Goal: Task Accomplishment & Management: Use online tool/utility

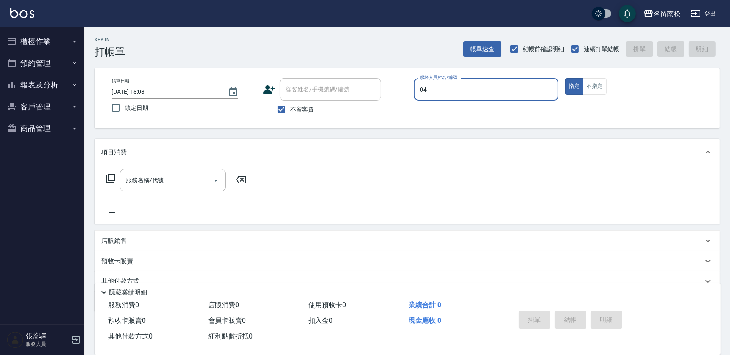
type input "[PERSON_NAME]04"
type button "true"
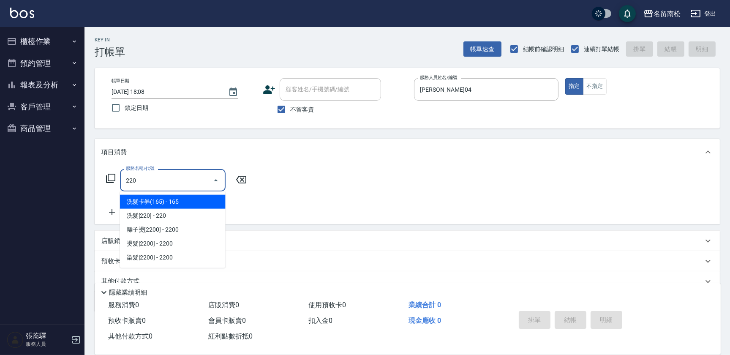
type input "洗髮卡券(165)(220)"
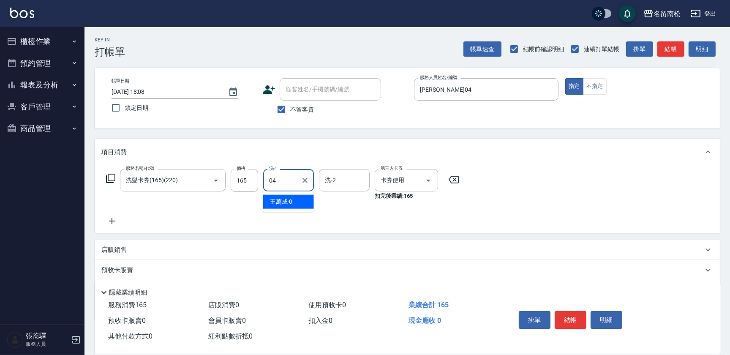
type input "[PERSON_NAME]04"
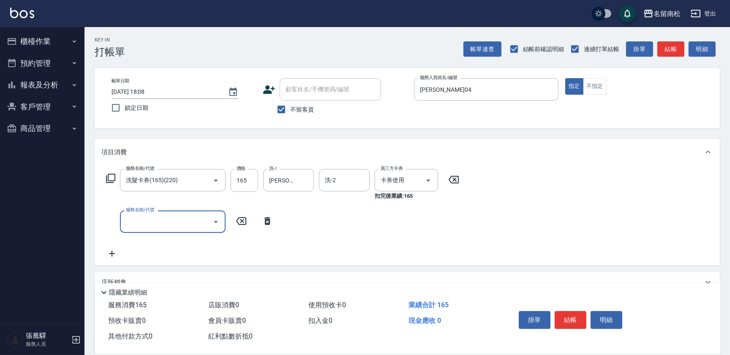
click at [215, 220] on icon "Open" at bounding box center [216, 222] width 10 height 10
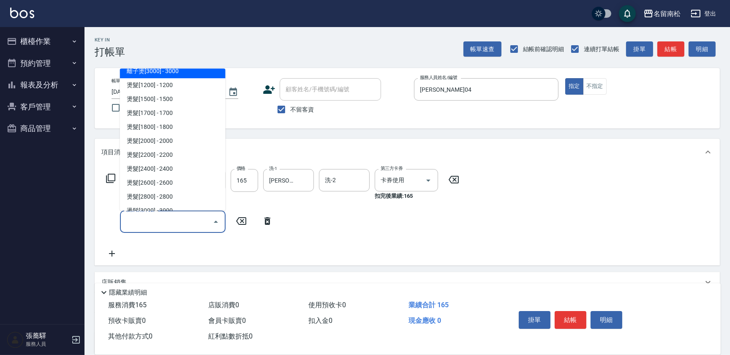
scroll to position [538, 0]
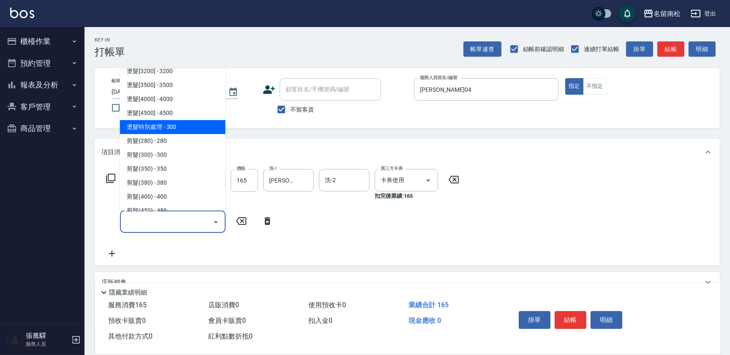
click at [176, 131] on span "燙髮特別處理 - 300" at bounding box center [173, 127] width 106 height 14
type input "燙髮特別處理(324)"
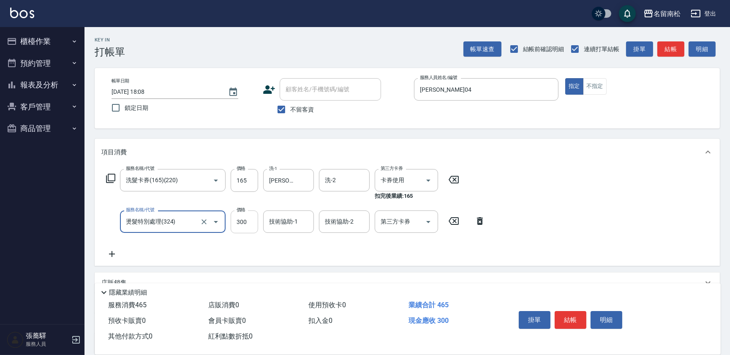
drag, startPoint x: 254, startPoint y: 224, endPoint x: 258, endPoint y: 222, distance: 4.7
click at [254, 224] on input "300" at bounding box center [244, 221] width 27 height 23
type input "1800"
type input "[PERSON_NAME]04"
click at [637, 233] on div "服務名稱/代號 洗髮卡券(165)(220) 服務名稱/代號 價格 165 價格 洗-1 [PERSON_NAME]-04 洗-1 洗-2 洗-2 第三方卡券…" at bounding box center [407, 216] width 625 height 100
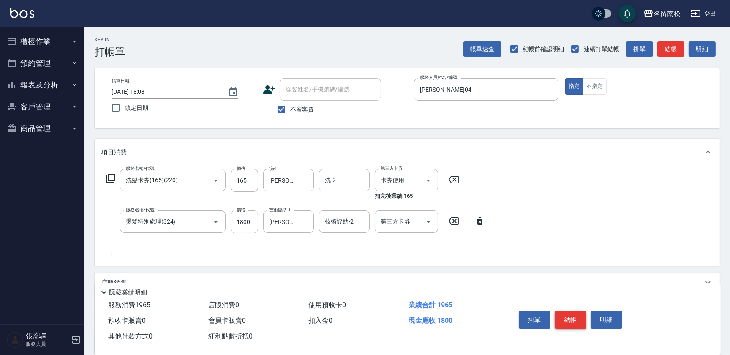
click at [572, 315] on button "結帳" at bounding box center [571, 320] width 32 height 18
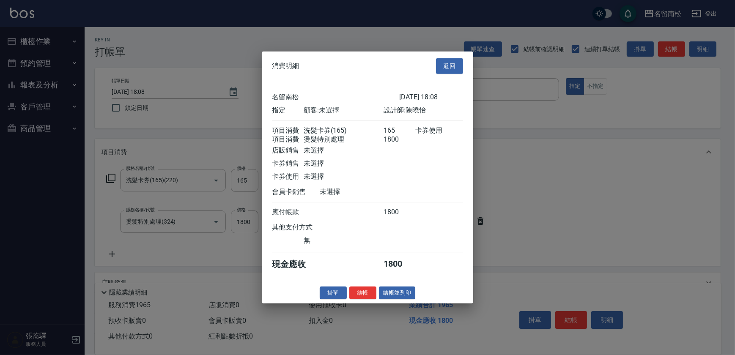
click at [456, 58] on button "返回" at bounding box center [449, 66] width 27 height 16
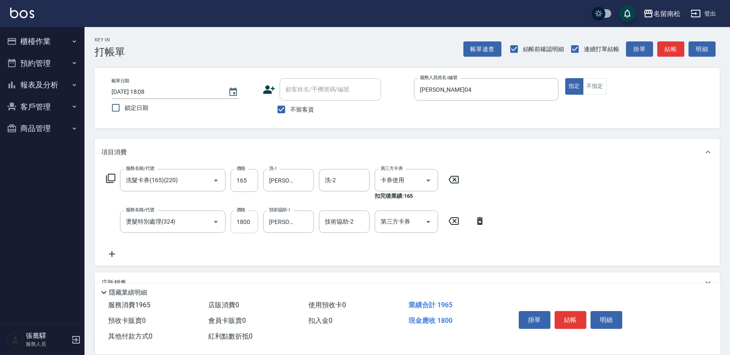
click at [253, 224] on input "1800" at bounding box center [244, 221] width 27 height 23
type input "1300"
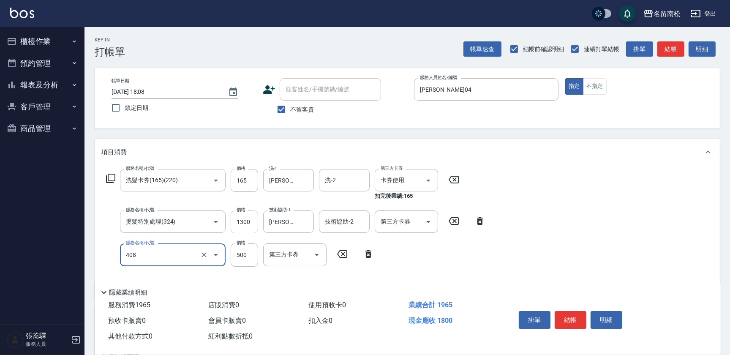
type input "剪髮(500)(408)"
click at [543, 258] on div "服務名稱/代號 洗髮卡券(165)(220) 服務名稱/代號 價格 165 價格 洗-1 [PERSON_NAME]-04 洗-1 洗-2 洗-2 第三方卡券…" at bounding box center [407, 232] width 625 height 133
click at [579, 317] on button "結帳" at bounding box center [571, 320] width 32 height 18
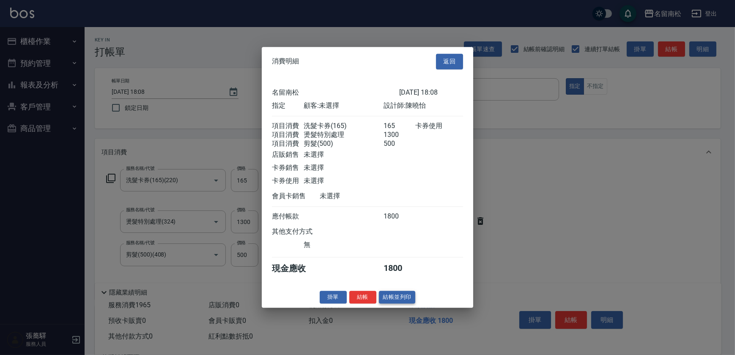
click at [409, 299] on button "結帳並列印" at bounding box center [397, 297] width 37 height 13
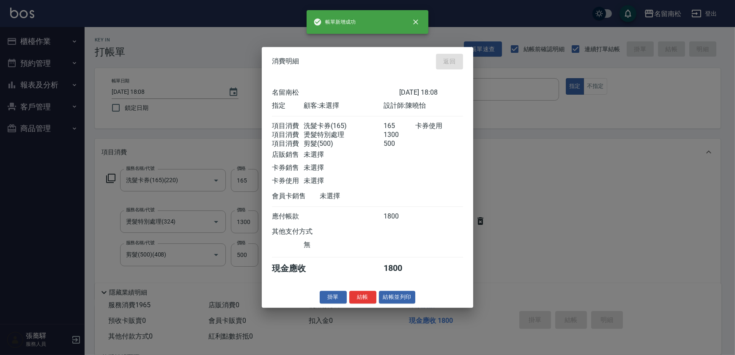
type input "[DATE] 18:09"
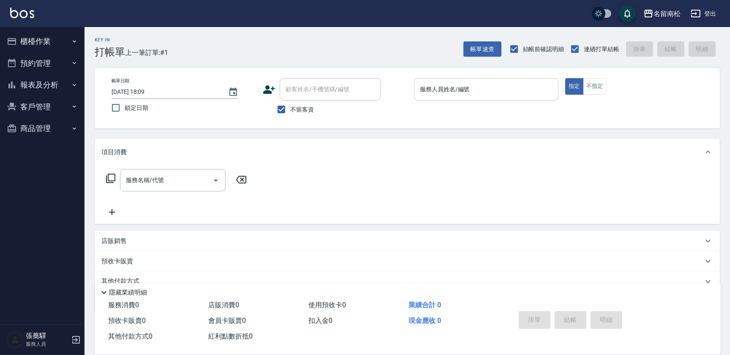
click at [473, 99] on div "服務人員姓名/編號 服務人員姓名/編號" at bounding box center [486, 93] width 145 height 31
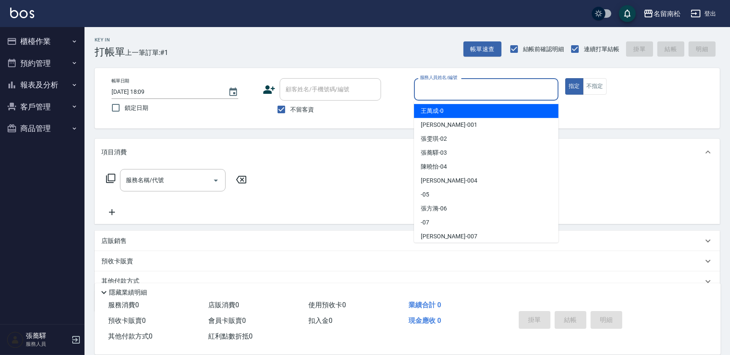
click at [470, 92] on input "服務人員姓名/編號" at bounding box center [486, 89] width 137 height 15
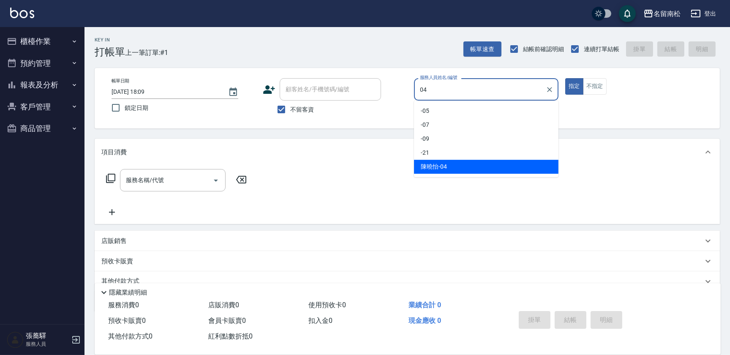
type input "[PERSON_NAME]04"
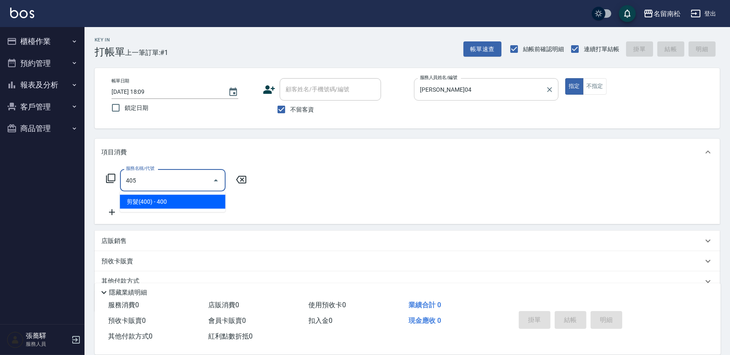
type input "剪髮(400)(405)"
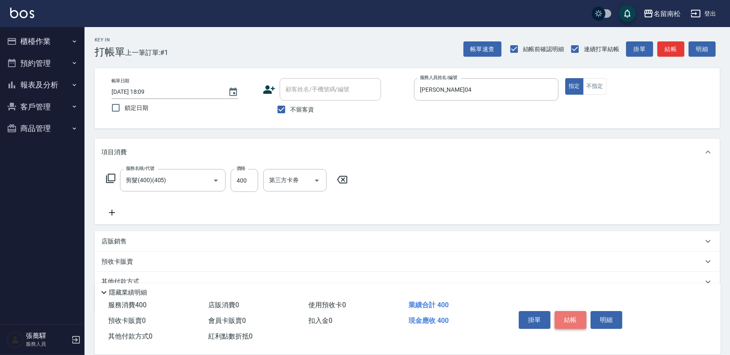
click at [571, 318] on button "結帳" at bounding box center [571, 320] width 32 height 18
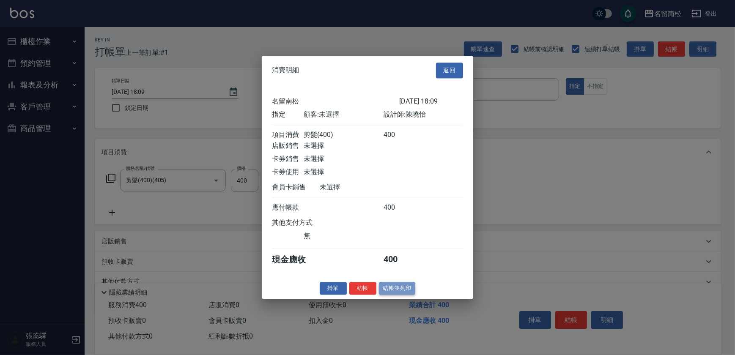
click at [403, 294] on button "結帳並列印" at bounding box center [397, 288] width 37 height 13
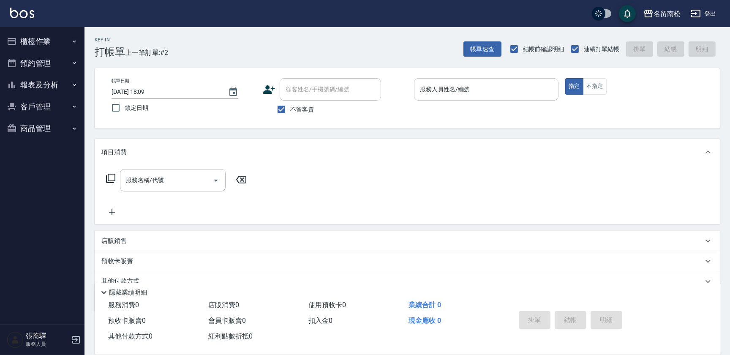
click at [531, 92] on input "服務人員姓名/編號" at bounding box center [486, 89] width 137 height 15
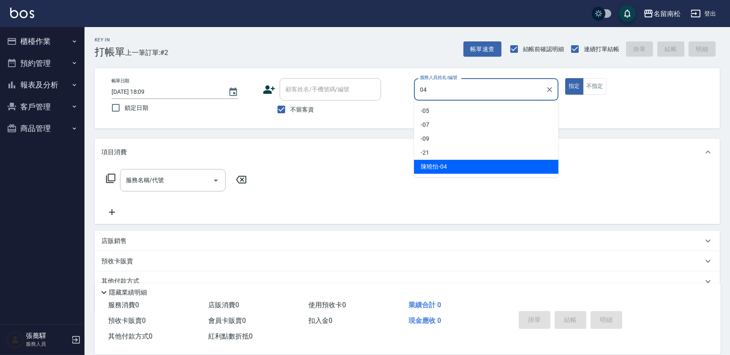
type input "[PERSON_NAME]04"
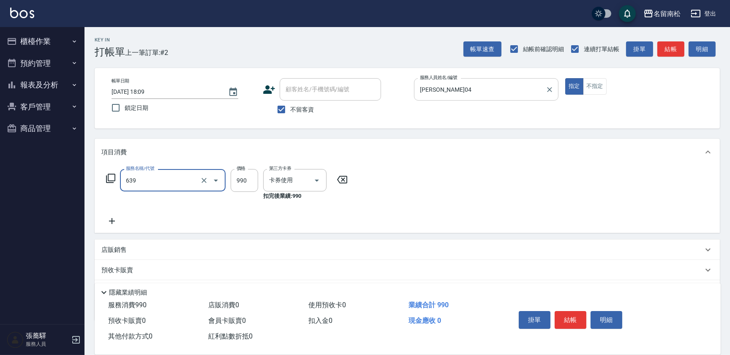
type input "(芙)蘆薈髮膜套卡(自材)(639)"
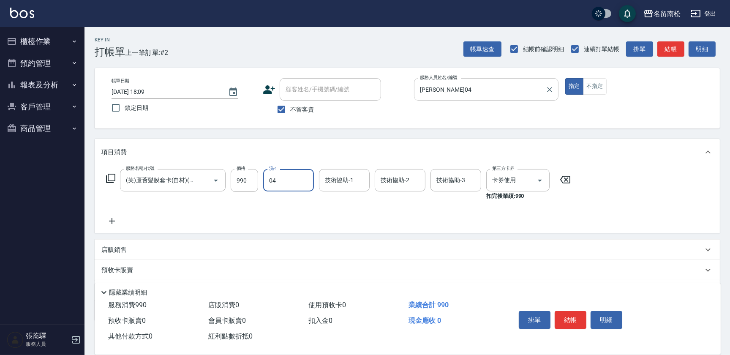
type input "[PERSON_NAME]04"
drag, startPoint x: 566, startPoint y: 314, endPoint x: 556, endPoint y: 310, distance: 10.8
click at [566, 314] on button "結帳" at bounding box center [571, 320] width 32 height 18
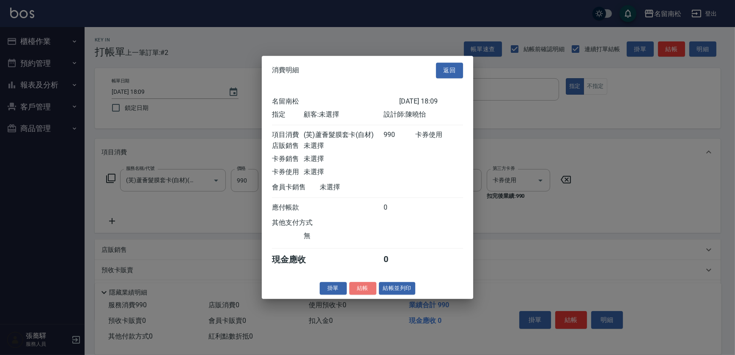
click at [358, 295] on button "結帳" at bounding box center [362, 288] width 27 height 13
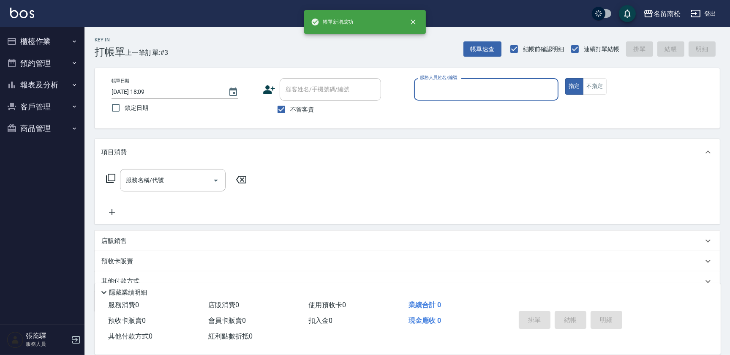
click at [46, 86] on button "報表及分析" at bounding box center [42, 85] width 78 height 22
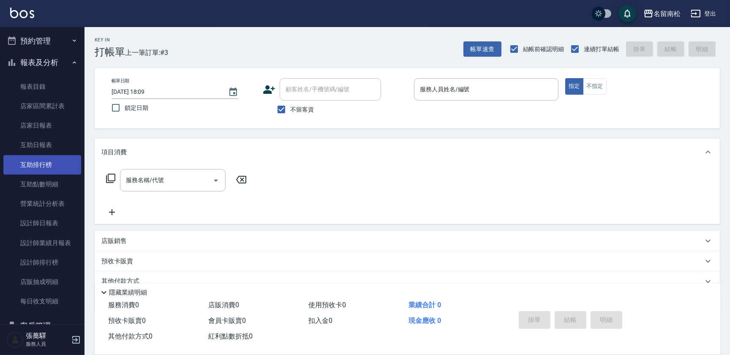
scroll to position [66, 0]
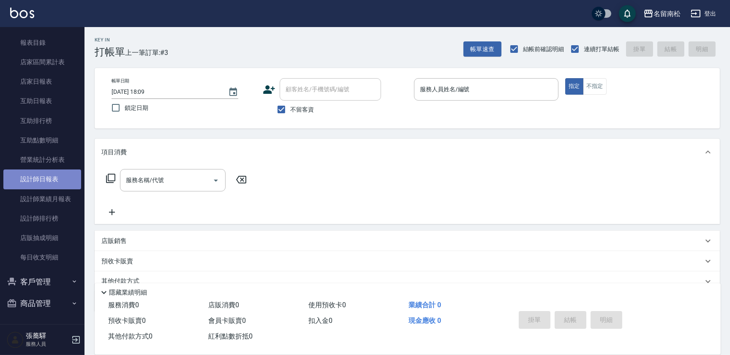
click at [51, 182] on link "設計師日報表" at bounding box center [42, 178] width 78 height 19
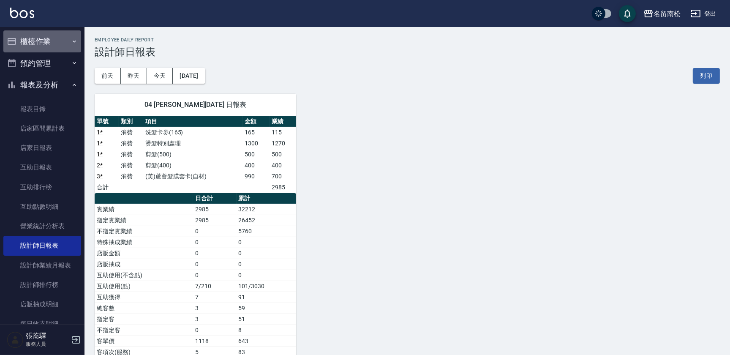
click at [51, 47] on button "櫃檯作業" at bounding box center [42, 41] width 78 height 22
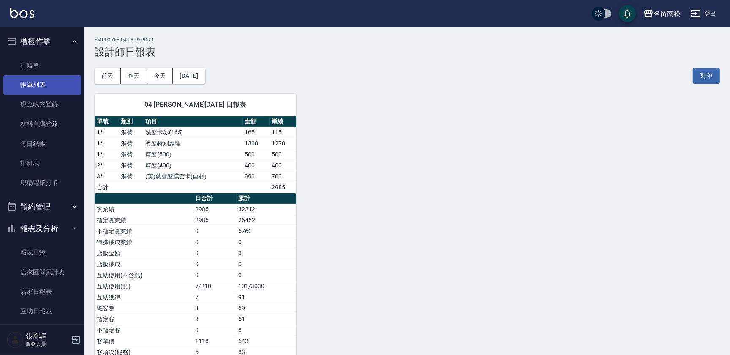
click at [46, 84] on link "帳單列表" at bounding box center [42, 84] width 78 height 19
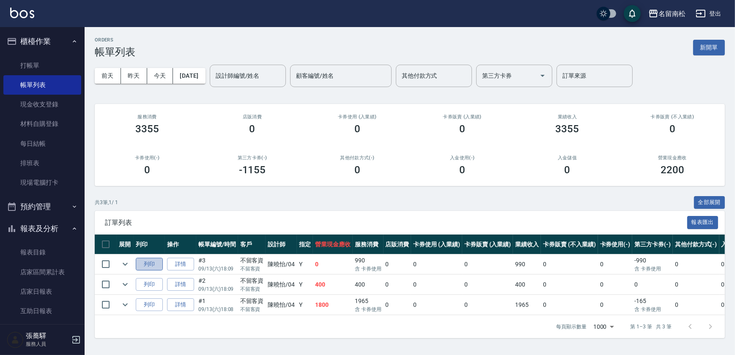
click at [155, 267] on button "列印" at bounding box center [149, 264] width 27 height 13
click at [39, 68] on link "打帳單" at bounding box center [42, 65] width 78 height 19
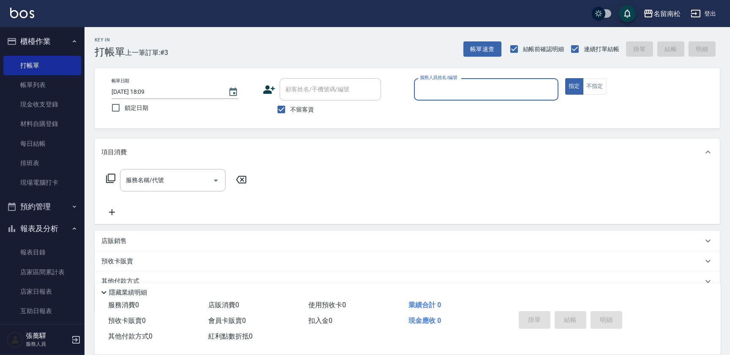
click at [525, 97] on div "服務人員姓名/編號" at bounding box center [486, 89] width 145 height 22
type input "[PERSON_NAME]04"
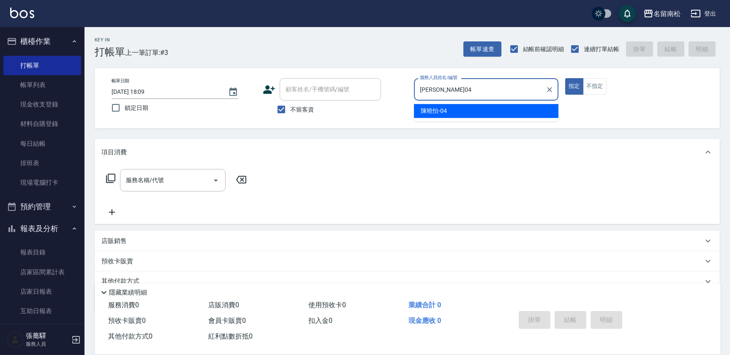
type button "true"
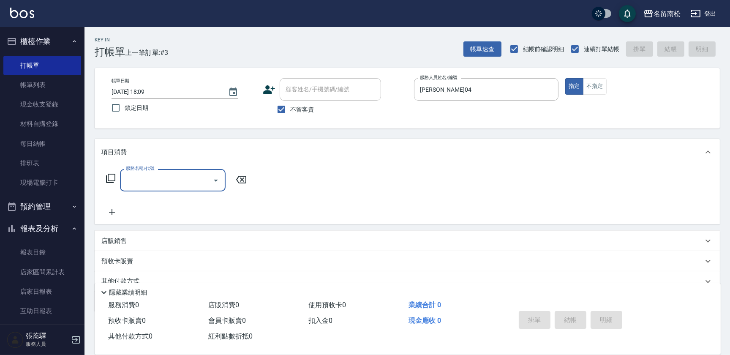
click at [207, 177] on input "服務名稱/代號" at bounding box center [166, 180] width 85 height 15
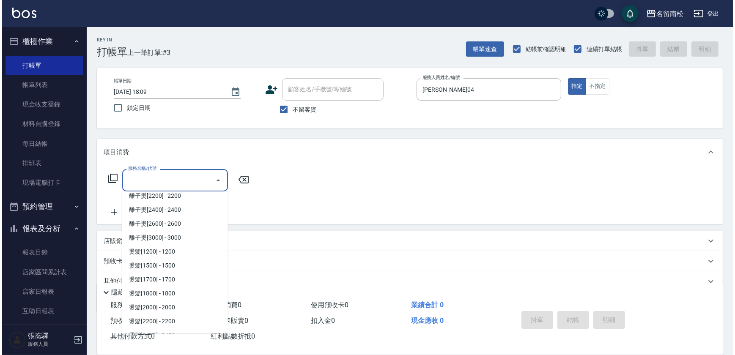
scroll to position [346, 0]
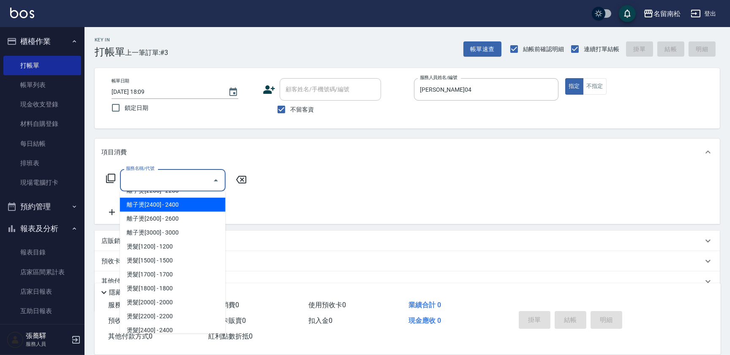
click at [114, 182] on icon at bounding box center [111, 178] width 10 height 10
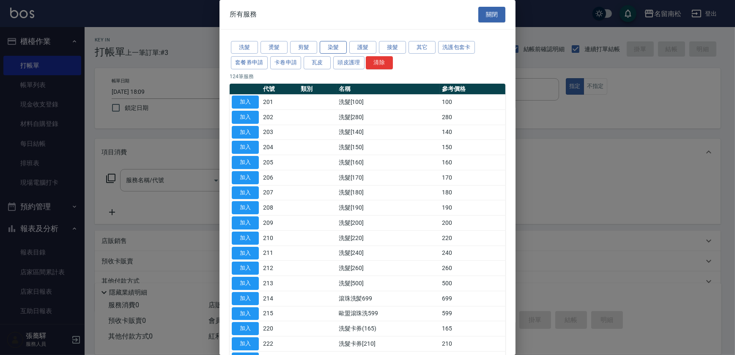
click at [329, 42] on button "染髮" at bounding box center [333, 47] width 27 height 13
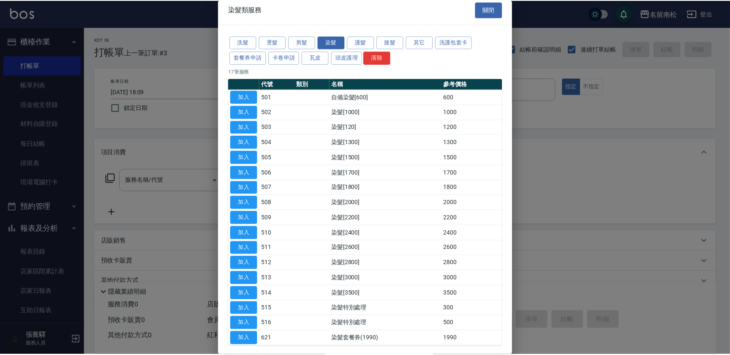
scroll to position [0, 0]
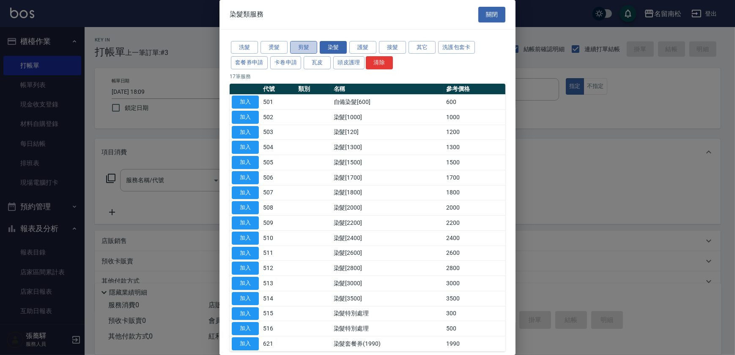
click at [305, 45] on button "剪髮" at bounding box center [303, 47] width 27 height 13
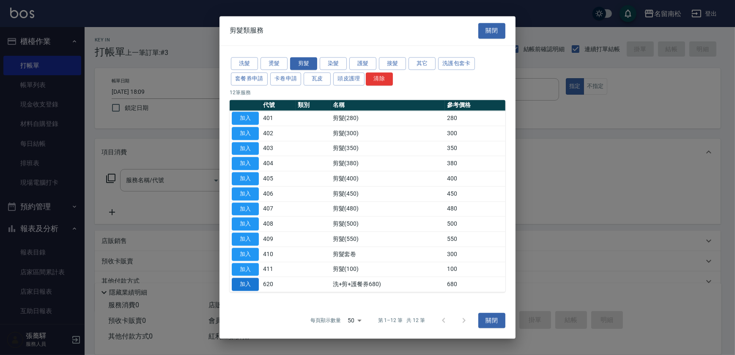
click at [240, 283] on button "加入" at bounding box center [245, 284] width 27 height 13
type input "洗+剪+護餐券680)(620)"
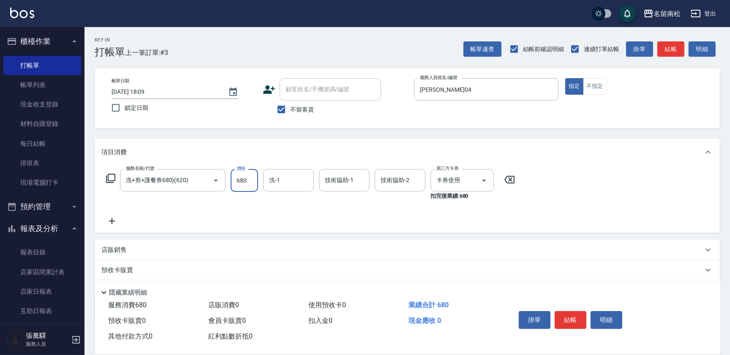
click at [252, 175] on input "680" at bounding box center [244, 180] width 27 height 23
type input "1000"
type input "[PERSON_NAME]04"
click at [560, 317] on button "結帳" at bounding box center [571, 320] width 32 height 18
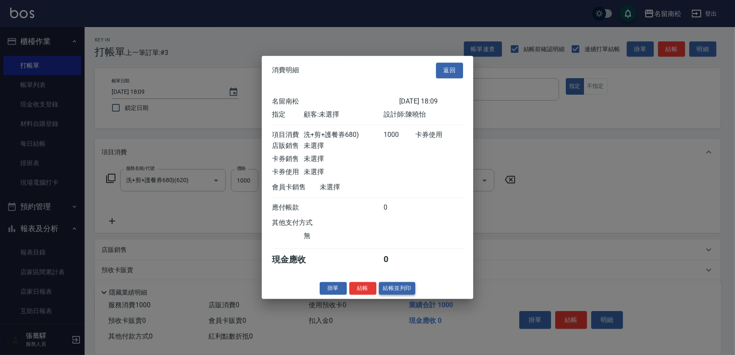
click at [397, 289] on button "結帳並列印" at bounding box center [397, 288] width 37 height 13
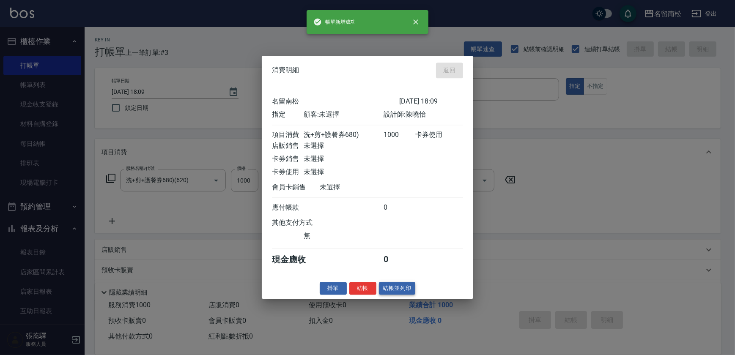
type input "[DATE] 18:10"
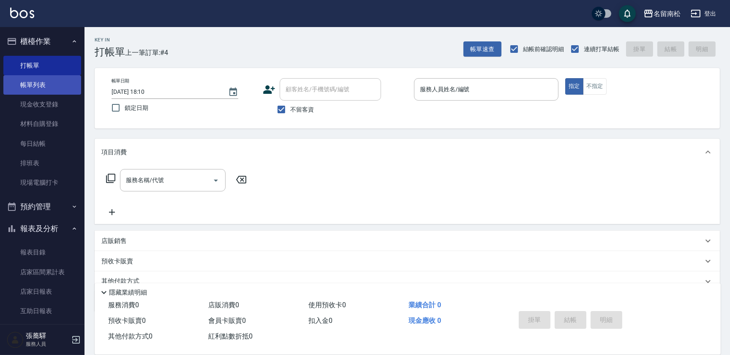
click at [60, 90] on link "帳單列表" at bounding box center [42, 84] width 78 height 19
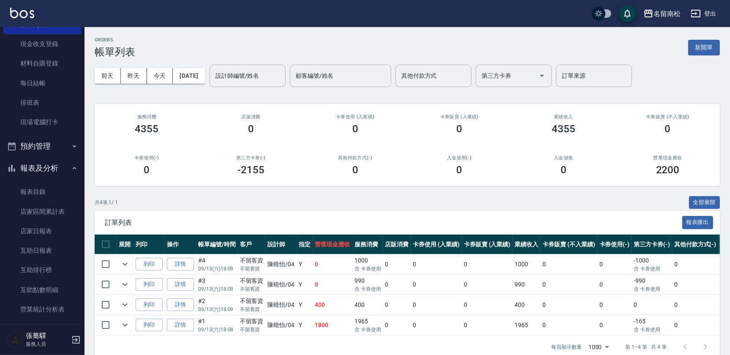
scroll to position [153, 0]
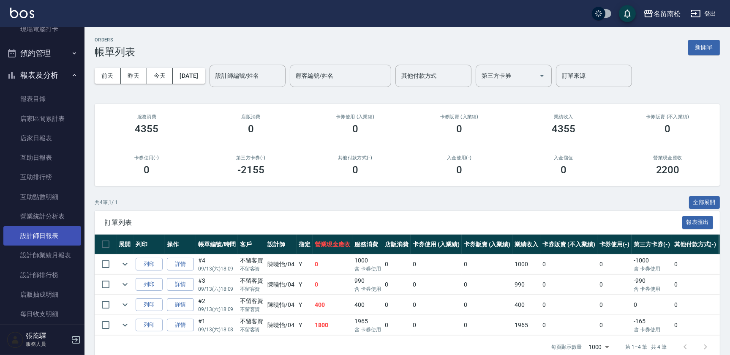
click at [47, 239] on link "設計師日報表" at bounding box center [42, 235] width 78 height 19
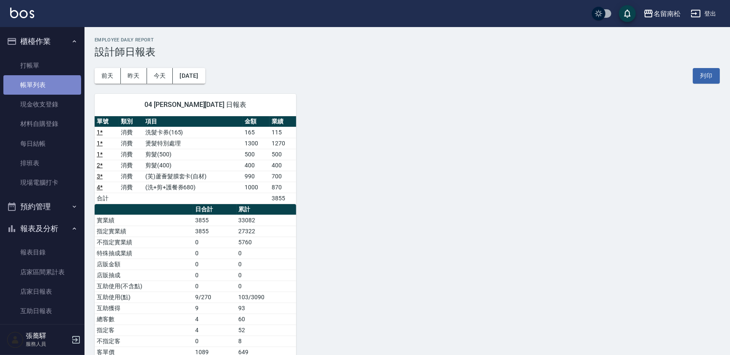
click at [42, 86] on link "帳單列表" at bounding box center [42, 84] width 78 height 19
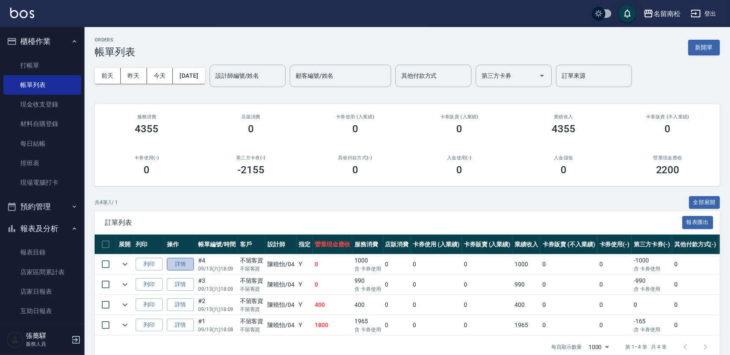
click at [176, 263] on link "詳情" at bounding box center [180, 264] width 27 height 13
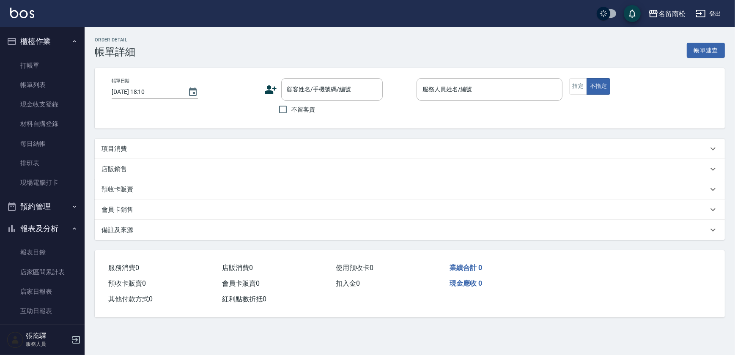
type input "[DATE] 18:09"
checkbox input "true"
type input "[PERSON_NAME]04"
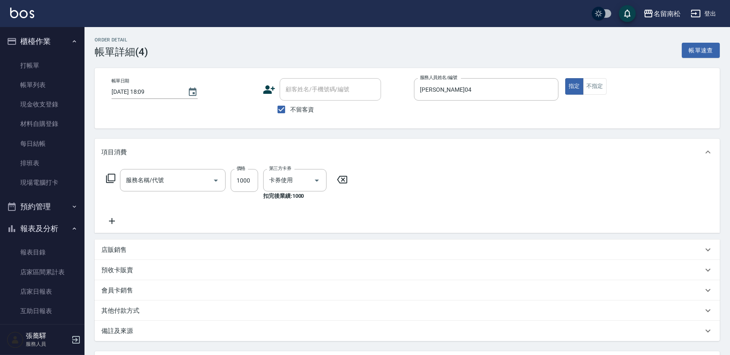
type input "洗+剪+護餐券680)(620)"
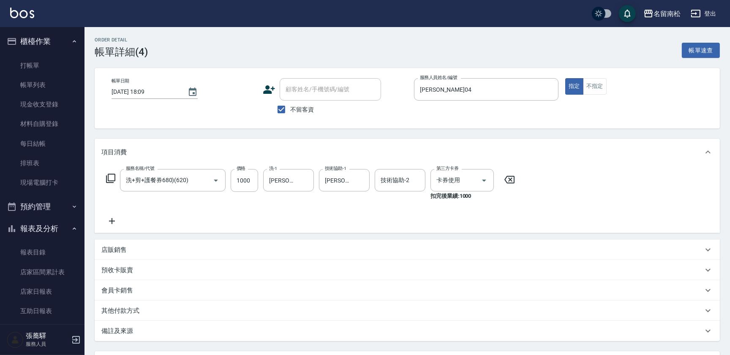
click at [112, 179] on icon at bounding box center [111, 178] width 10 height 10
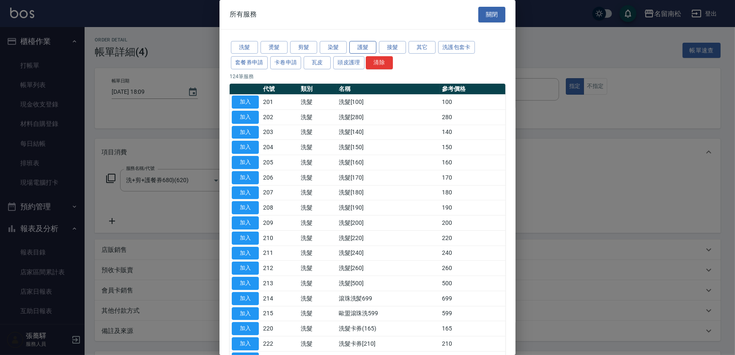
click at [372, 49] on button "護髮" at bounding box center [362, 47] width 27 height 13
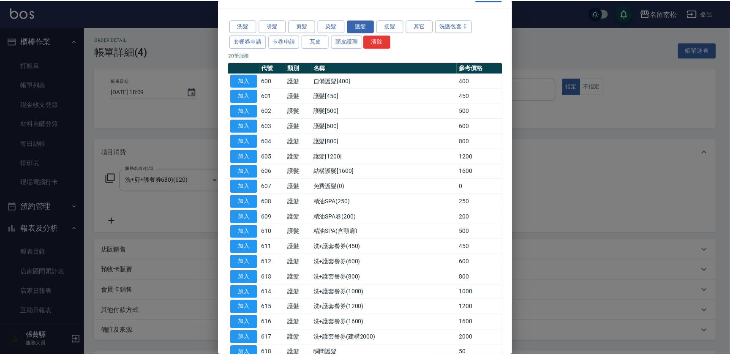
scroll to position [38, 0]
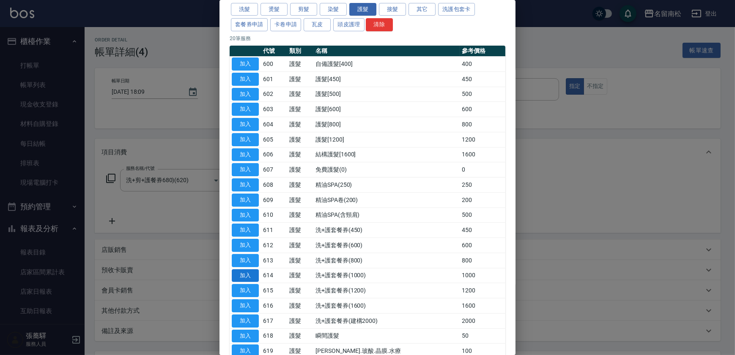
click at [250, 273] on button "加入" at bounding box center [245, 275] width 27 height 13
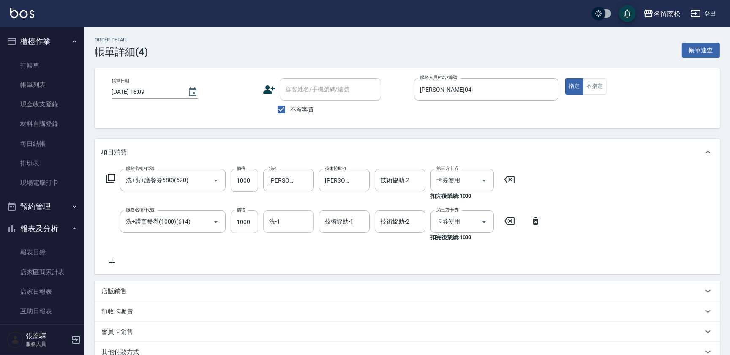
click at [297, 224] on input "洗-1" at bounding box center [288, 221] width 43 height 15
type input "[PERSON_NAME]04"
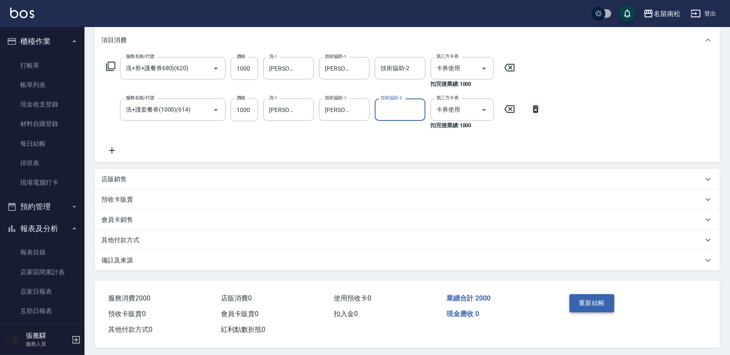
scroll to position [115, 0]
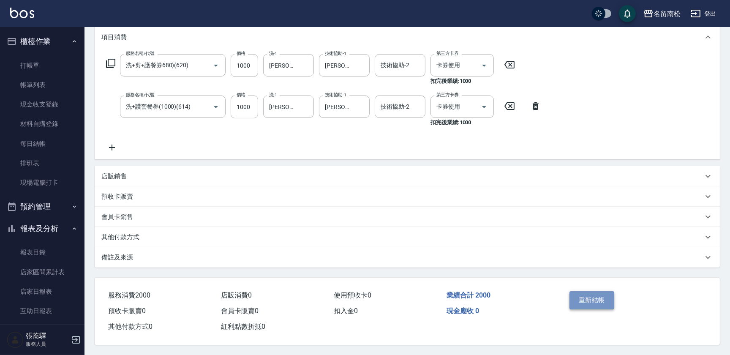
click at [585, 301] on button "重新結帳" at bounding box center [592, 300] width 45 height 18
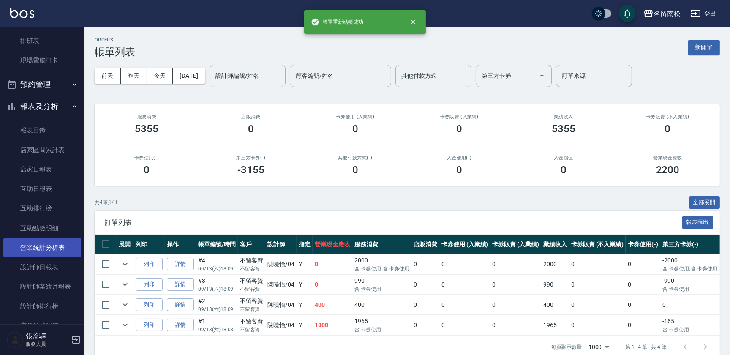
scroll to position [153, 0]
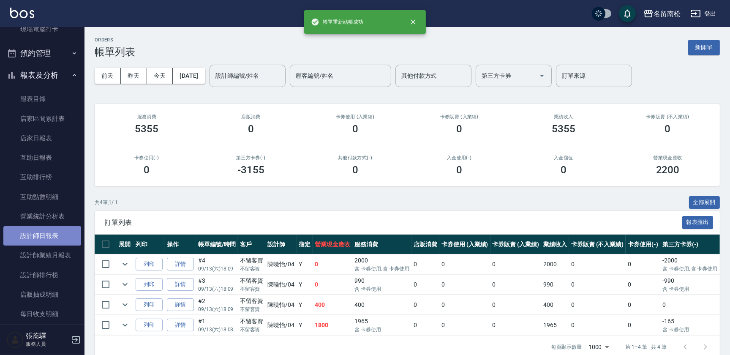
click at [52, 237] on link "設計師日報表" at bounding box center [42, 235] width 78 height 19
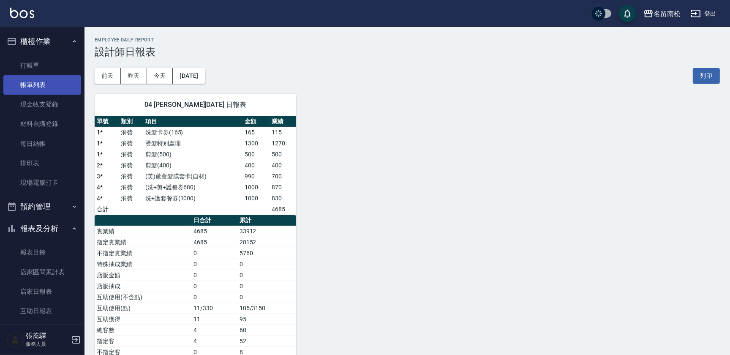
click at [56, 87] on link "帳單列表" at bounding box center [42, 84] width 78 height 19
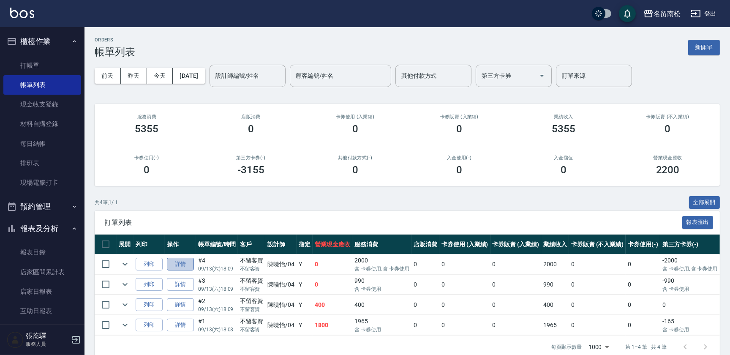
click at [184, 261] on link "詳情" at bounding box center [180, 264] width 27 height 13
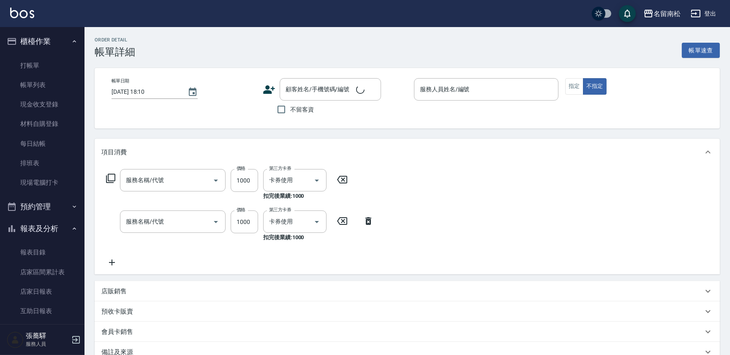
type input "[DATE] 18:09"
checkbox input "true"
type input "[PERSON_NAME]04"
type input "洗+護套餐券(1000)(614)"
type input "洗+剪+護餐券680)(620)"
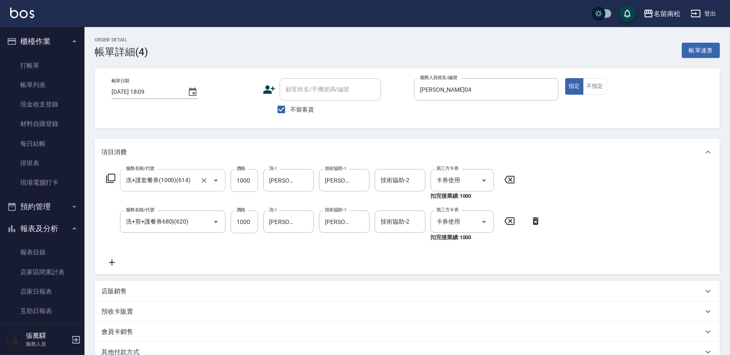
click at [211, 183] on icon "Open" at bounding box center [216, 180] width 10 height 10
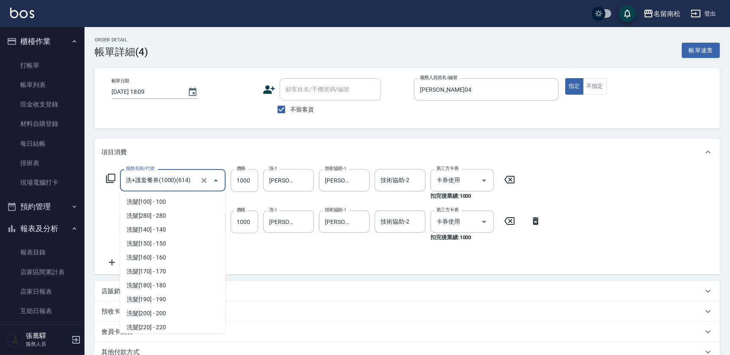
scroll to position [1046, 0]
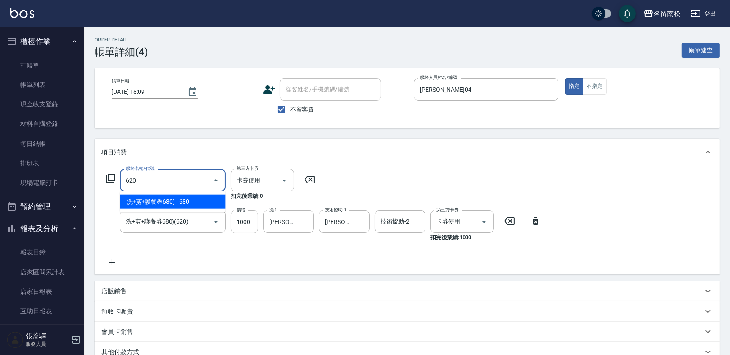
type input "洗+剪+護餐券680)(620)"
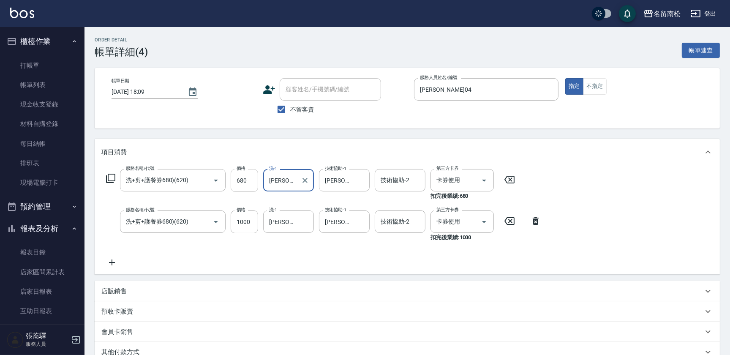
click at [247, 188] on input "680" at bounding box center [244, 180] width 27 height 23
type input "1000"
click at [532, 220] on icon at bounding box center [535, 221] width 21 height 10
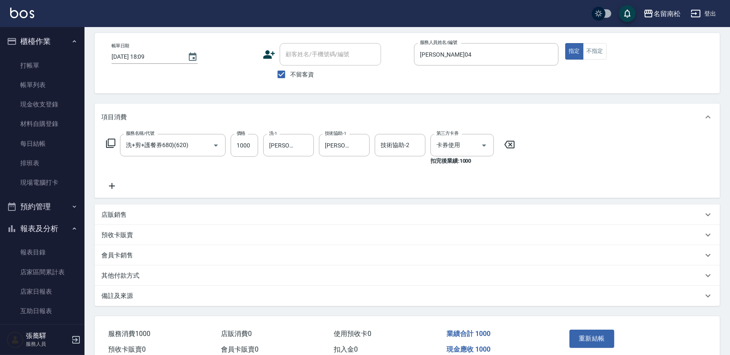
scroll to position [76, 0]
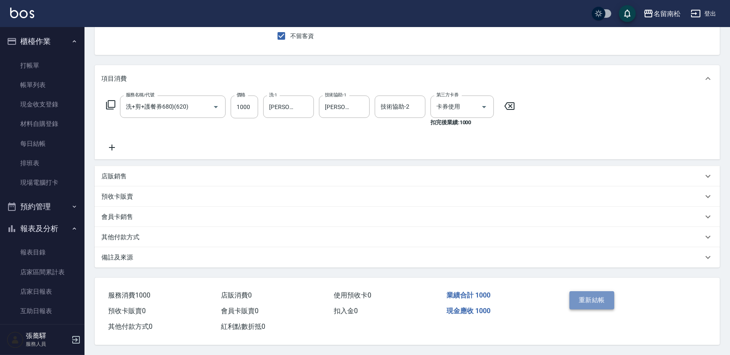
click at [587, 294] on button "重新結帳" at bounding box center [592, 300] width 45 height 18
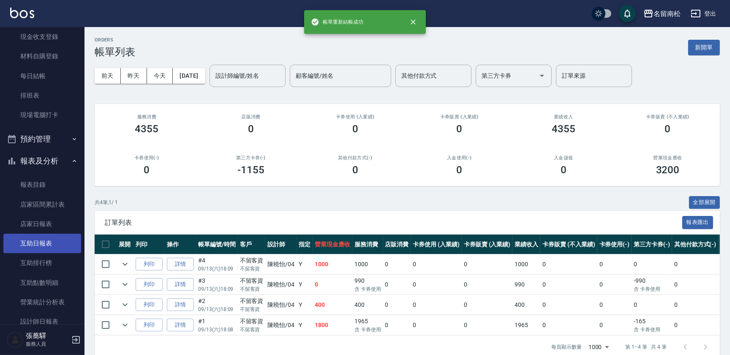
scroll to position [76, 0]
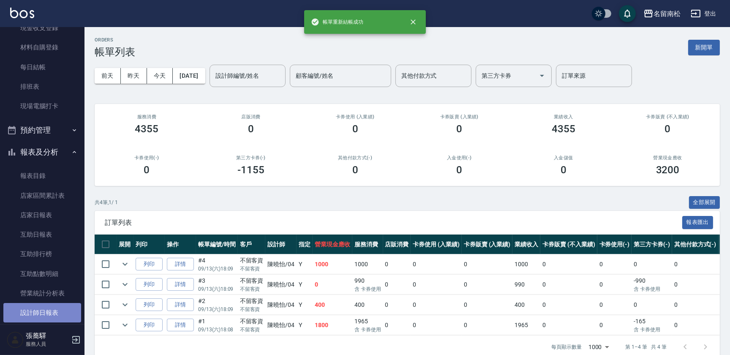
click at [55, 306] on link "設計師日報表" at bounding box center [42, 312] width 78 height 19
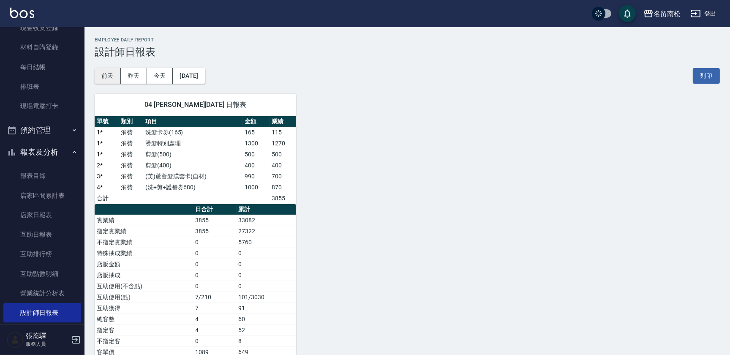
click at [104, 76] on button "前天" at bounding box center [108, 76] width 26 height 16
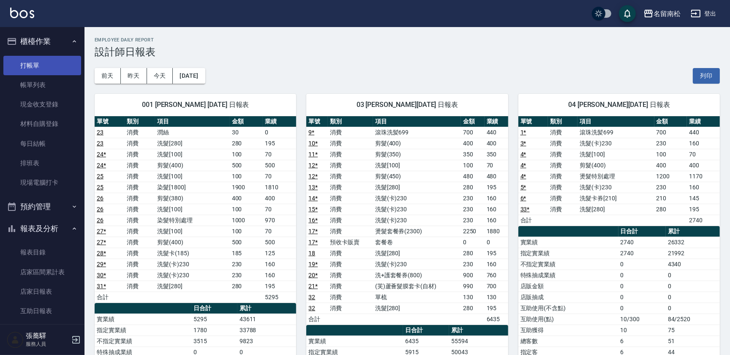
click at [43, 69] on link "打帳單" at bounding box center [42, 65] width 78 height 19
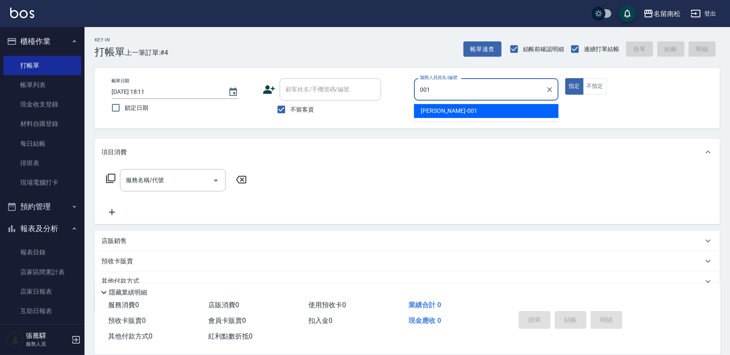
type input "[PERSON_NAME]-001"
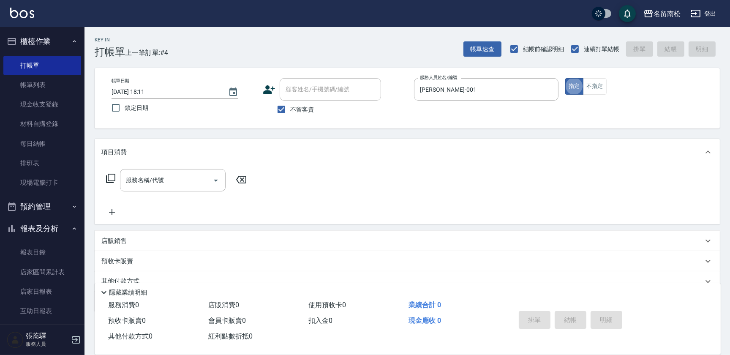
type button "true"
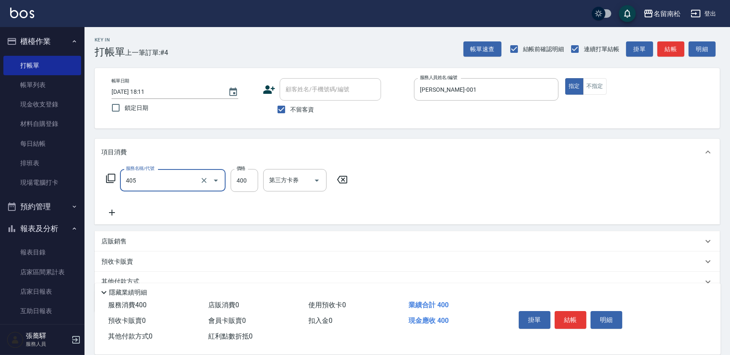
type input "剪髮(400)(405)"
type input "550"
drag, startPoint x: 347, startPoint y: 178, endPoint x: 341, endPoint y: 179, distance: 6.1
click at [346, 178] on icon at bounding box center [342, 180] width 21 height 10
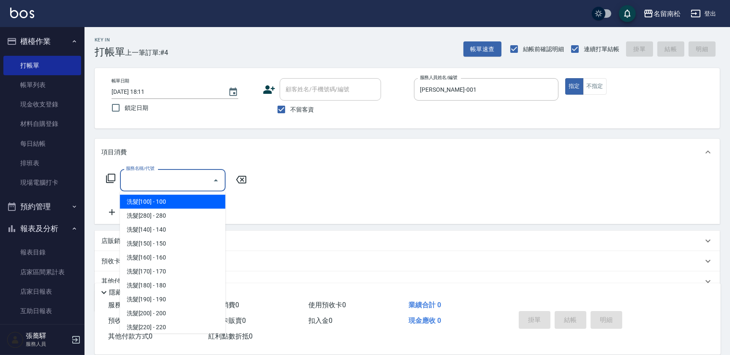
click at [204, 173] on input "服務名稱/代號" at bounding box center [166, 180] width 85 height 15
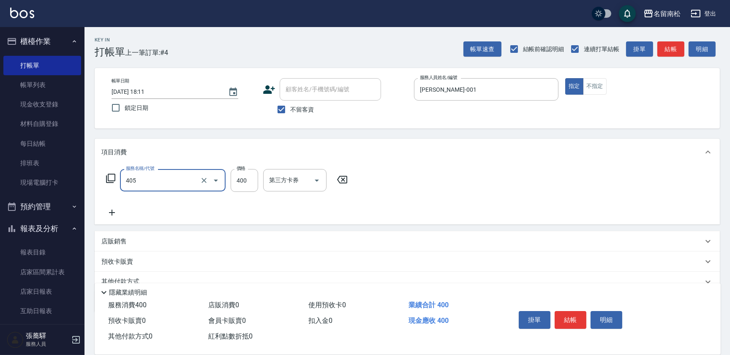
type input "剪髮(400)(405)"
type input "450"
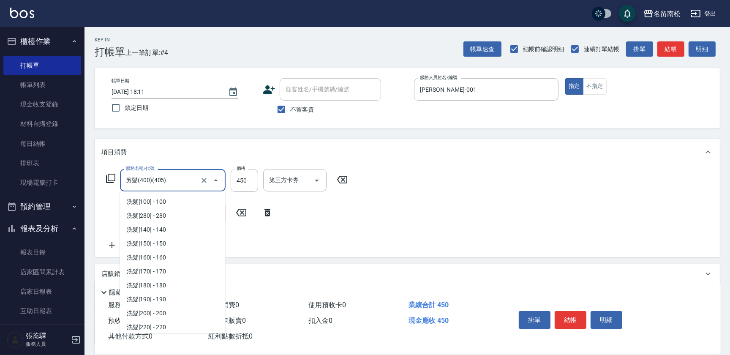
scroll to position [530, 0]
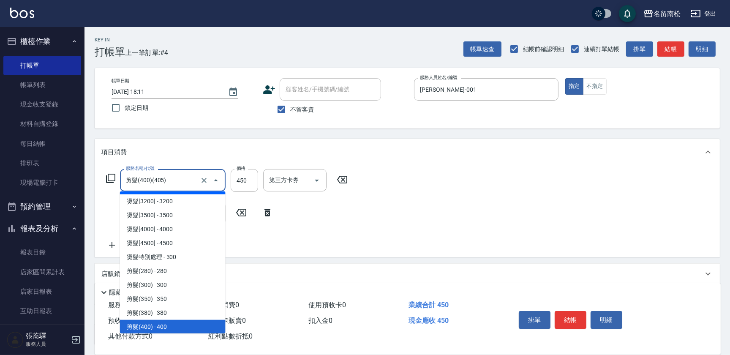
drag, startPoint x: 191, startPoint y: 178, endPoint x: 25, endPoint y: 210, distance: 169.7
click at [25, 210] on div "名留南松 登出 櫃檯作業 打帳單 帳單列表 現金收支登錄 材料自購登錄 每日結帳 排班表 現場電腦打卡 預約管理 預約管理 單日預約紀錄 單週預約紀錄 報表及…" at bounding box center [365, 212] width 730 height 424
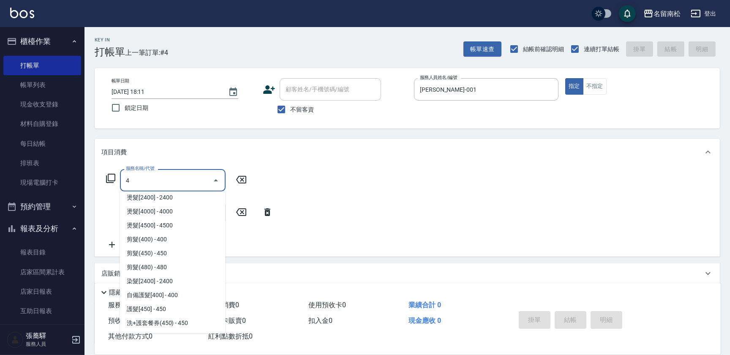
scroll to position [0, 0]
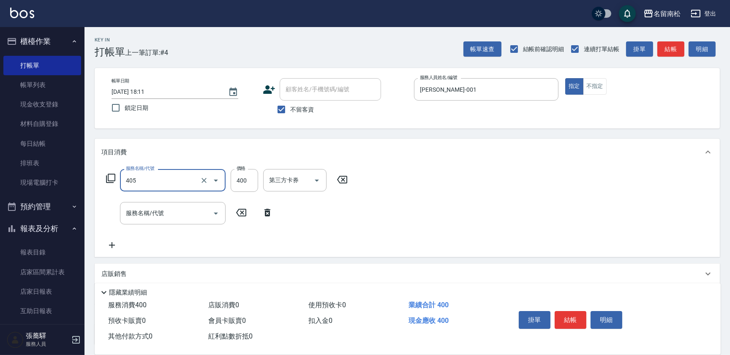
type input "剪髮(400)(405)"
type input "500"
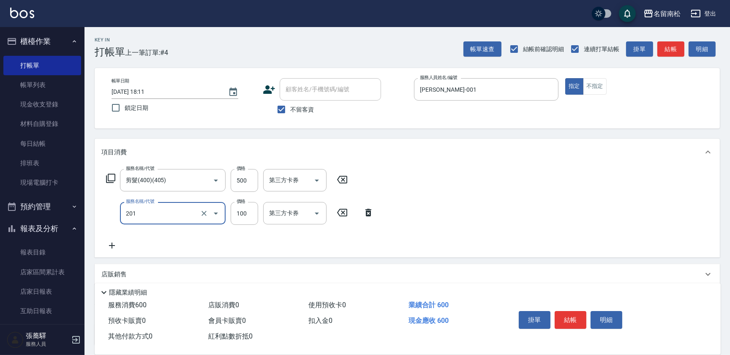
type input "洗髮[100](201)"
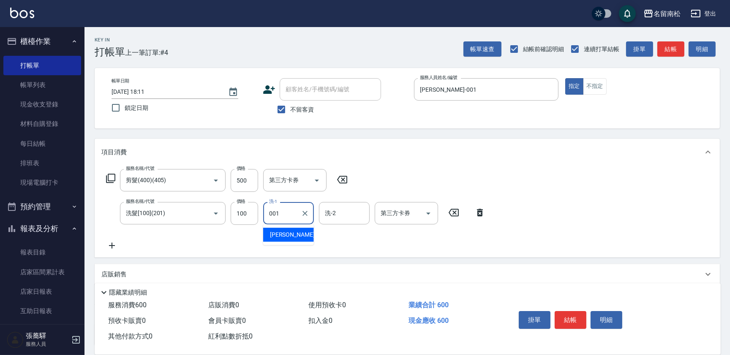
type input "[PERSON_NAME]-001"
click at [597, 317] on button "明細" at bounding box center [607, 320] width 32 height 18
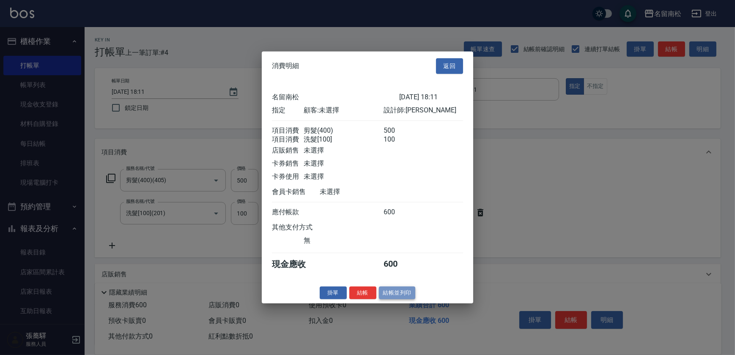
click at [401, 298] on button "結帳並列印" at bounding box center [397, 292] width 37 height 13
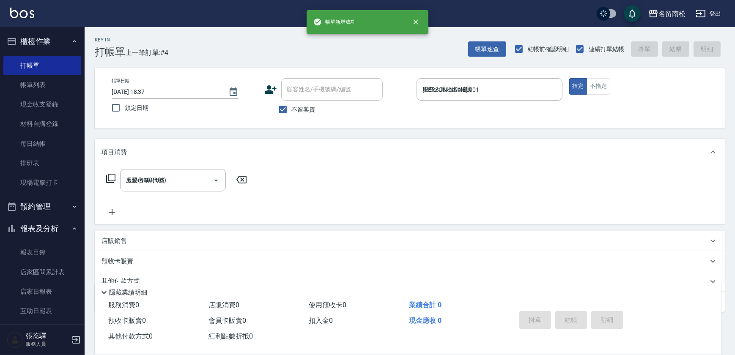
type input "[DATE] 18:37"
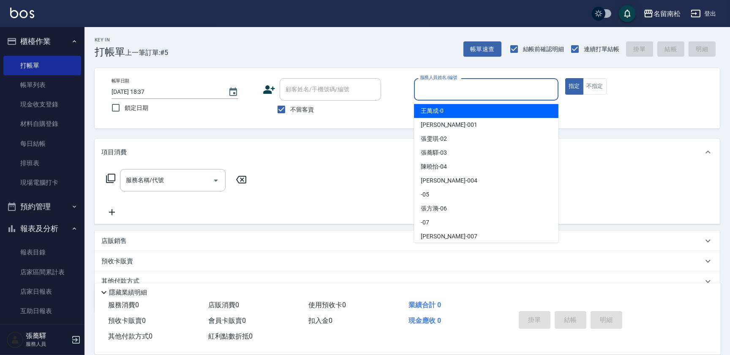
click at [527, 98] on div "服務人員姓名/編號" at bounding box center [486, 89] width 145 height 22
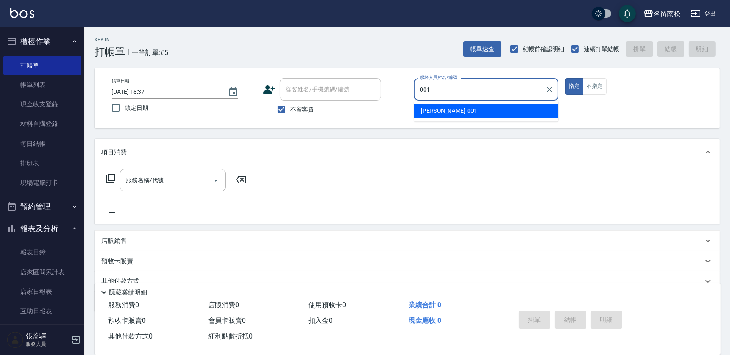
type input "[PERSON_NAME]-001"
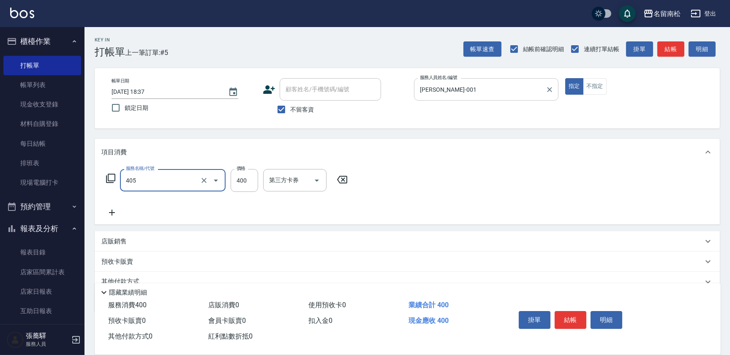
type input "剪髮(400)(405)"
type input "500"
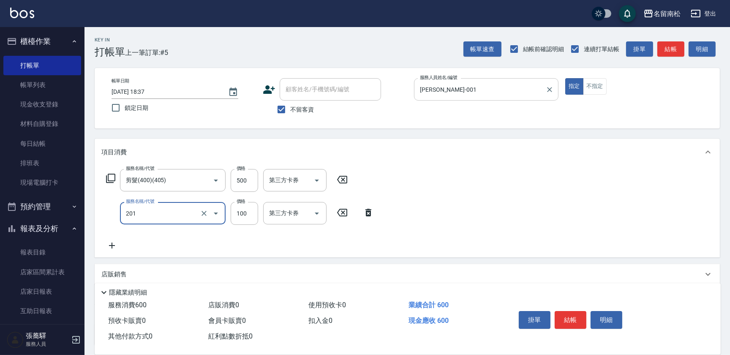
type input "洗髮[100](201)"
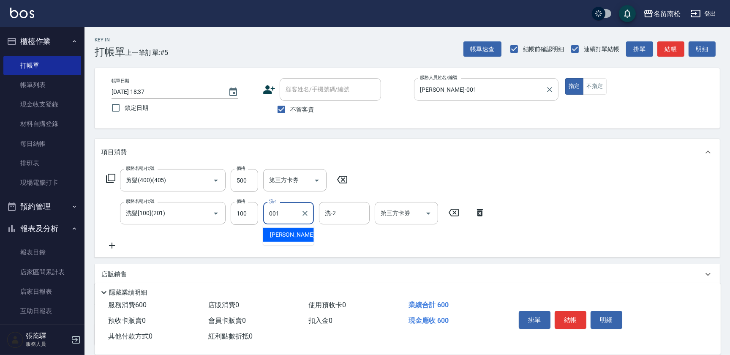
type input "[PERSON_NAME]-001"
click at [603, 314] on button "明細" at bounding box center [607, 320] width 32 height 18
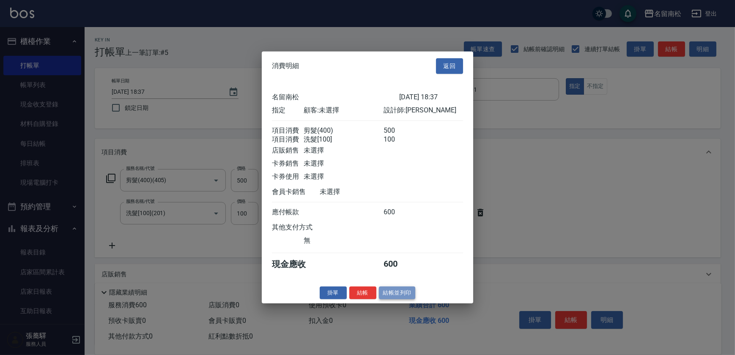
click at [398, 299] on button "結帳並列印" at bounding box center [397, 292] width 37 height 13
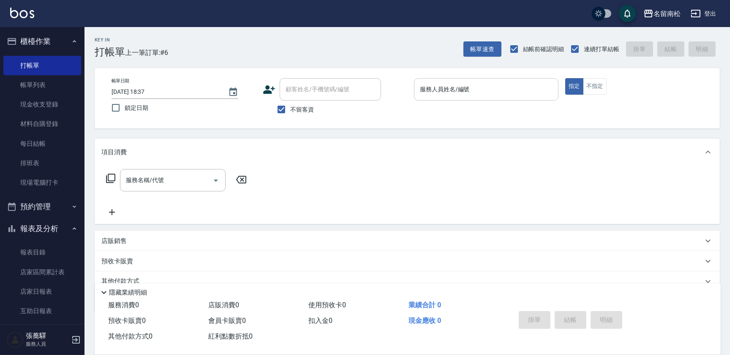
click at [500, 83] on input "服務人員姓名/編號" at bounding box center [486, 89] width 137 height 15
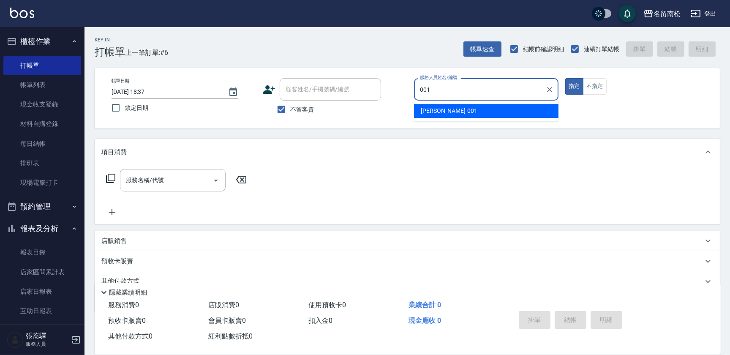
type input "[PERSON_NAME]-001"
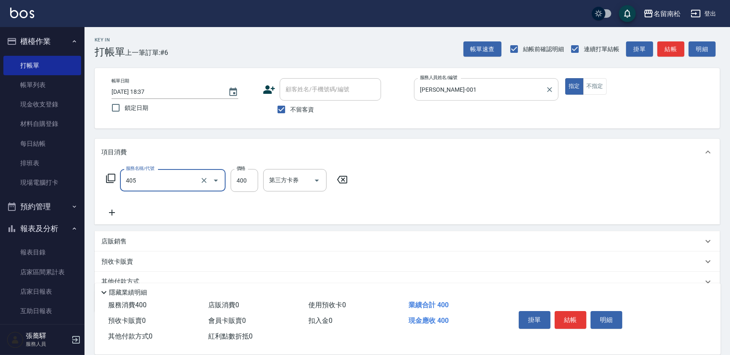
type input "剪髮(400)(405)"
type input "480"
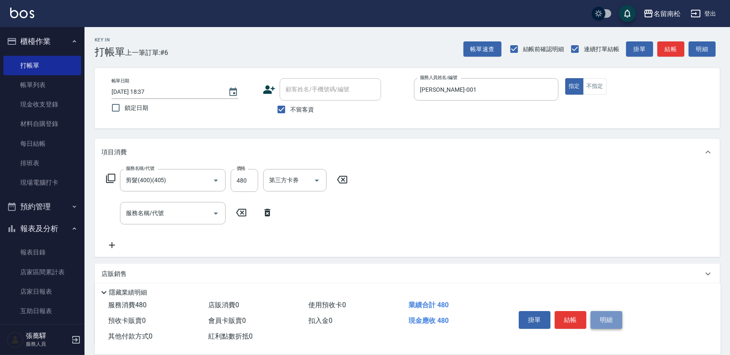
click at [598, 322] on button "明細" at bounding box center [607, 320] width 32 height 18
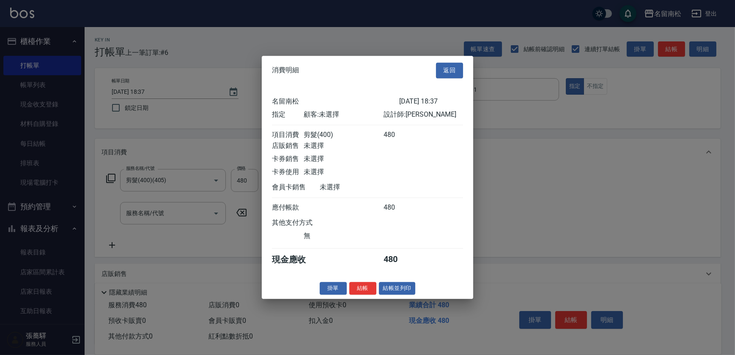
click at [394, 299] on div "消費明細 返回 [GEOGRAPHIC_DATA]留南松 [DATE] 18:37 指定 顧客: 未選擇 設計師: [PERSON_NAME] 項目消費 剪髮…" at bounding box center [367, 177] width 211 height 243
drag, startPoint x: 390, startPoint y: 283, endPoint x: 381, endPoint y: 296, distance: 15.5
click at [381, 296] on div "消費明細 返回 [GEOGRAPHIC_DATA]留南松 [DATE] 18:37 指定 顧客: 未選擇 設計師: [PERSON_NAME] 項目消費 剪髮…" at bounding box center [367, 177] width 211 height 243
click at [384, 290] on button "結帳並列印" at bounding box center [397, 288] width 37 height 13
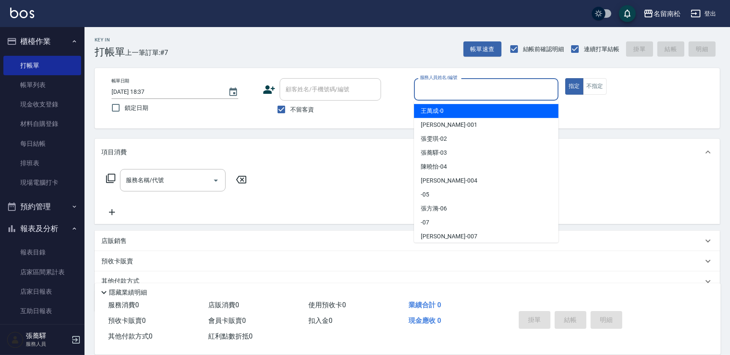
click at [487, 90] on input "服務人員姓名/編號" at bounding box center [486, 89] width 137 height 15
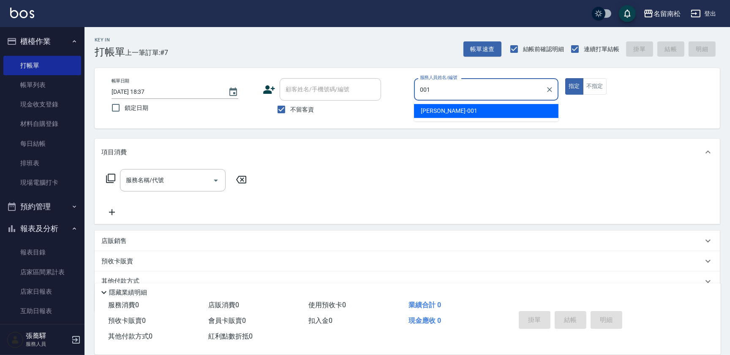
type input "[PERSON_NAME]-001"
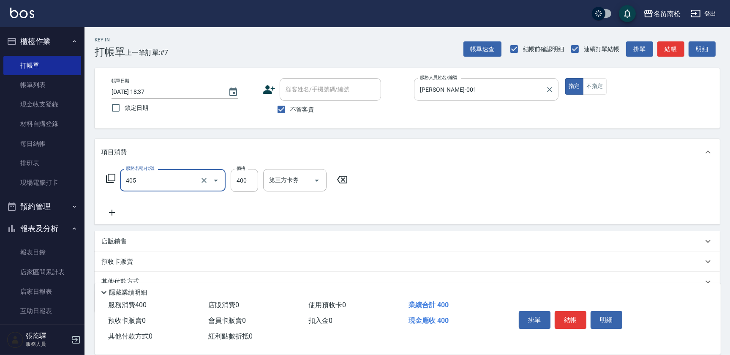
type input "剪髮(400)(405)"
click at [495, 90] on input "[PERSON_NAME]-001" at bounding box center [480, 89] width 124 height 15
type input "0"
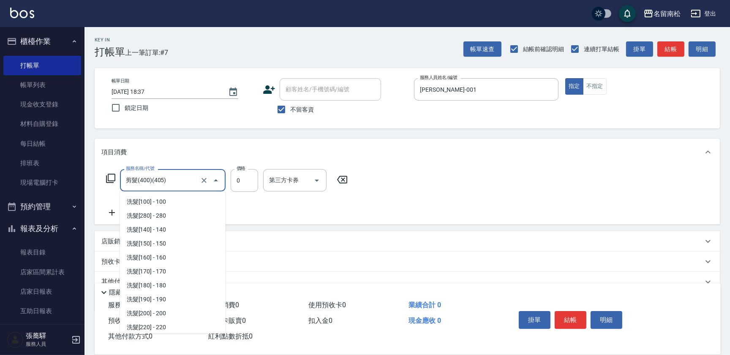
scroll to position [530, 0]
drag, startPoint x: 150, startPoint y: 186, endPoint x: -2, endPoint y: 192, distance: 152.3
click at [0, 192] on html "名留南松 登出 櫃檯作業 打帳單 帳單列表 現金收支登錄 材料自購登錄 每日結帳 排班表 現場電腦打卡 預約管理 預約管理 單日預約紀錄 單週預約紀錄 報表及…" at bounding box center [365, 196] width 730 height 392
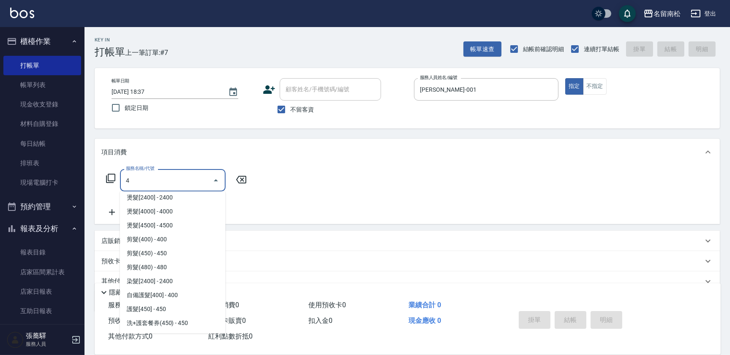
scroll to position [0, 0]
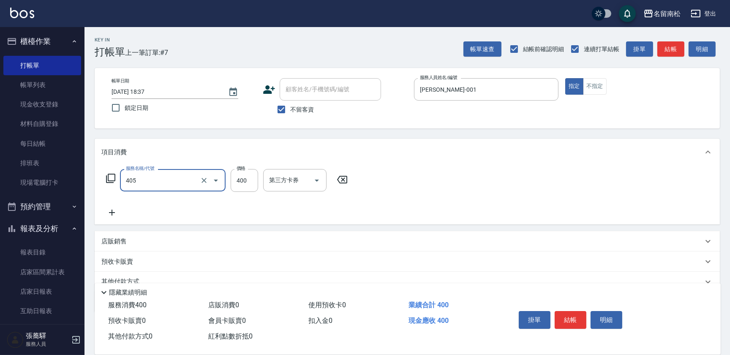
type input "剪髮(400)(405)"
type input "480"
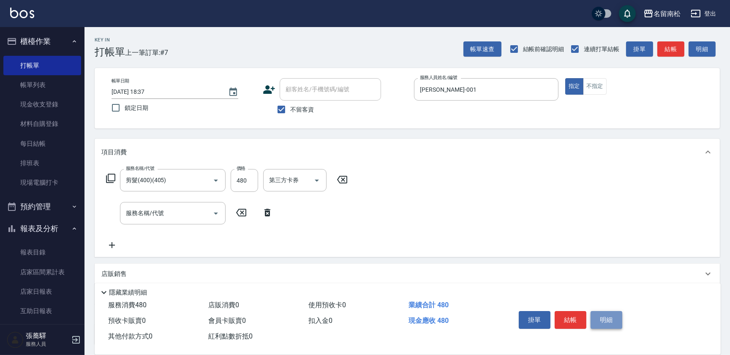
click at [614, 320] on button "明細" at bounding box center [607, 320] width 32 height 18
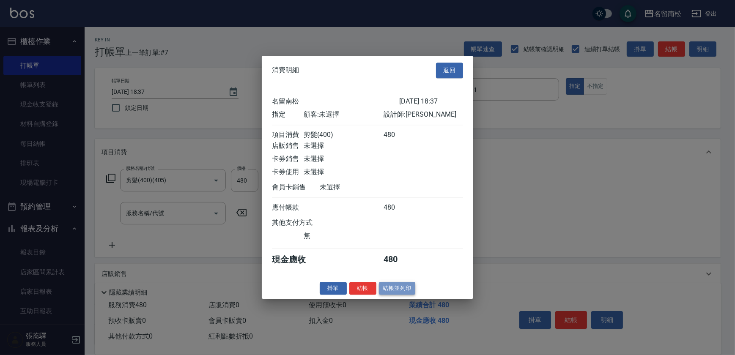
click at [405, 291] on button "結帳並列印" at bounding box center [397, 288] width 37 height 13
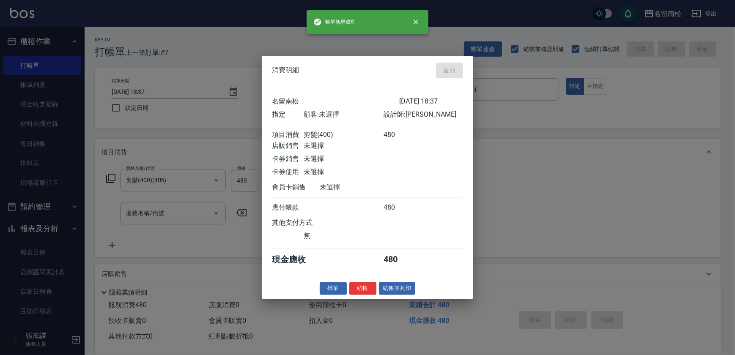
type input "[DATE] 18:38"
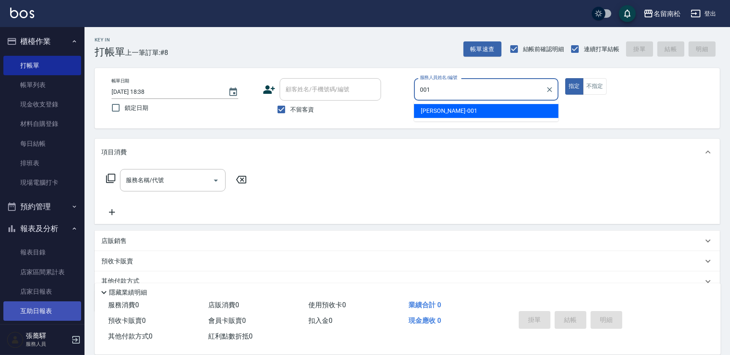
type input "[PERSON_NAME]-001"
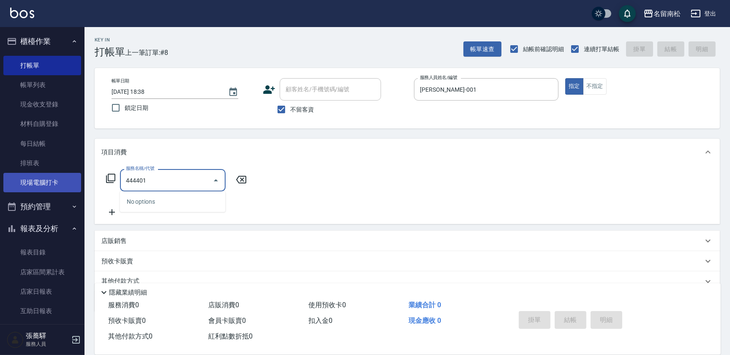
drag, startPoint x: 148, startPoint y: 176, endPoint x: 3, endPoint y: 184, distance: 144.8
click at [3, 184] on div "名留南松 登出 櫃檯作業 打帳單 帳單列表 現金收支登錄 材料自購登錄 每日結帳 排班表 現場電腦打卡 預約管理 預約管理 單日預約紀錄 單週預約紀錄 報表及…" at bounding box center [365, 195] width 730 height 391
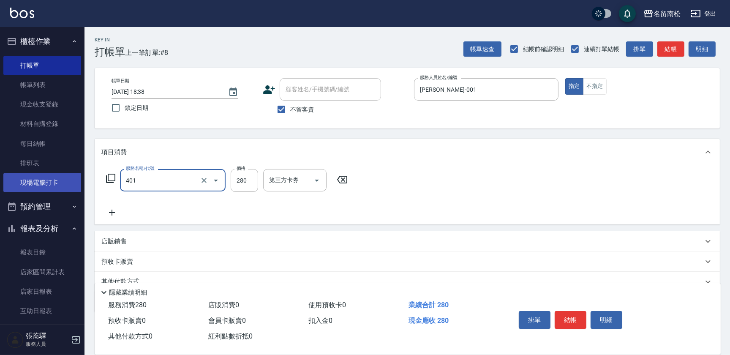
type input "剪髮(280)(401)"
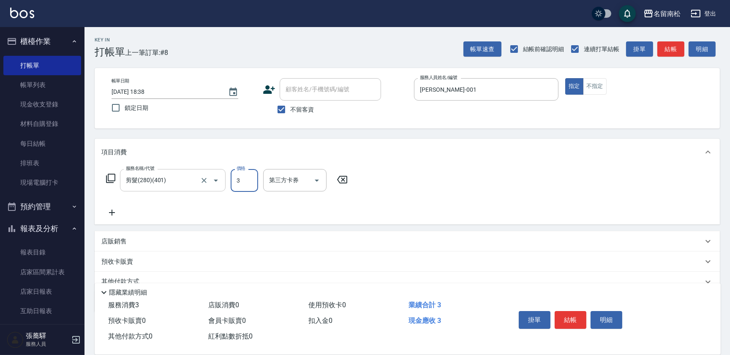
type input "3"
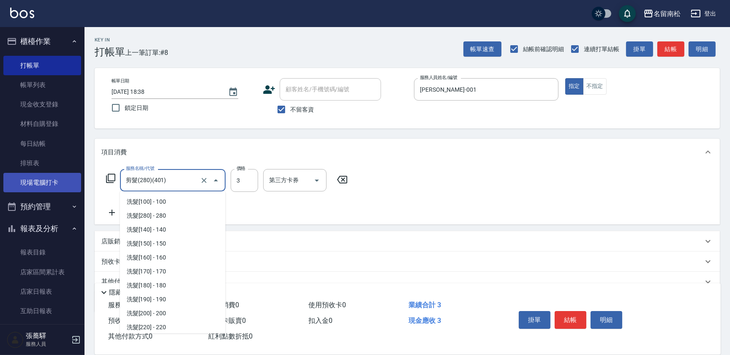
scroll to position [474, 0]
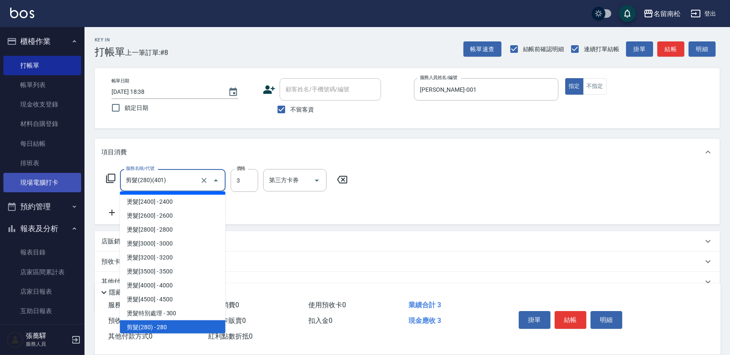
drag, startPoint x: 161, startPoint y: 188, endPoint x: 59, endPoint y: 178, distance: 102.4
click at [59, 180] on div "名留南松 登出 櫃檯作業 打帳單 帳單列表 現金收支登錄 材料自購登錄 每日結帳 排班表 現場電腦打卡 預約管理 預約管理 單日預約紀錄 單週預約紀錄 報表及…" at bounding box center [365, 196] width 730 height 392
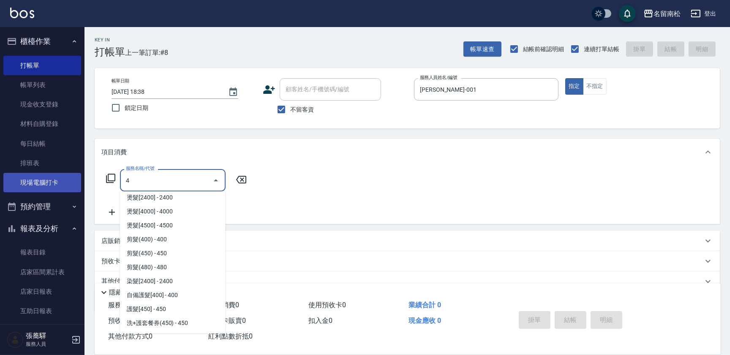
scroll to position [0, 0]
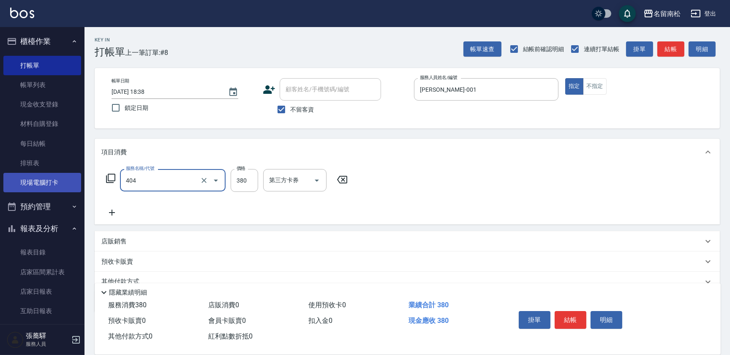
type input "剪髮(380)(404)"
type input "400"
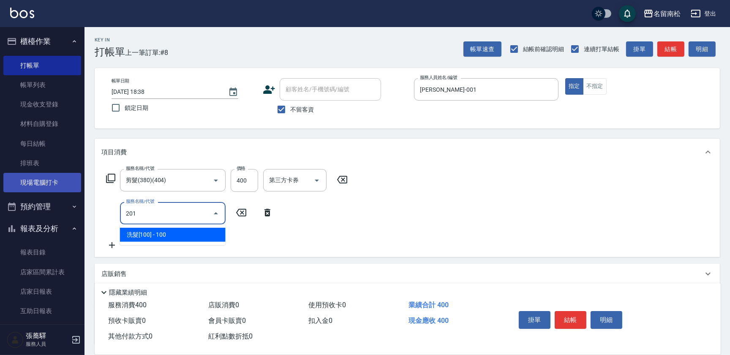
type input "洗髮[100](201)"
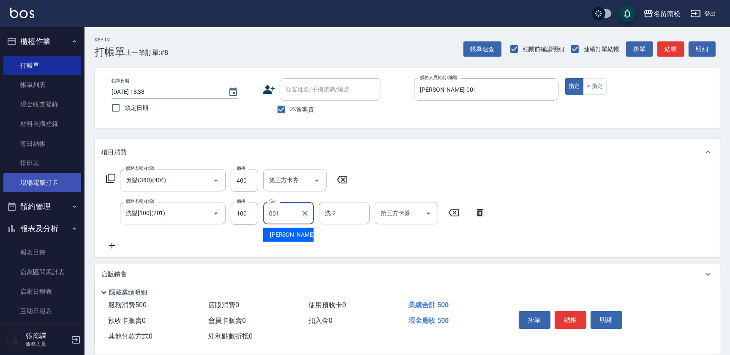
type input "[PERSON_NAME]-001"
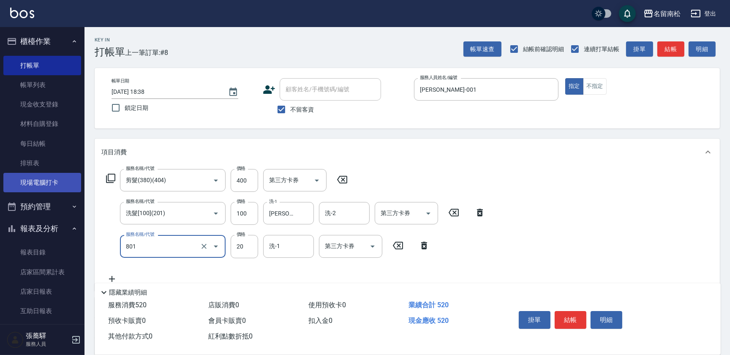
type input "潤絲(801)"
type input "30"
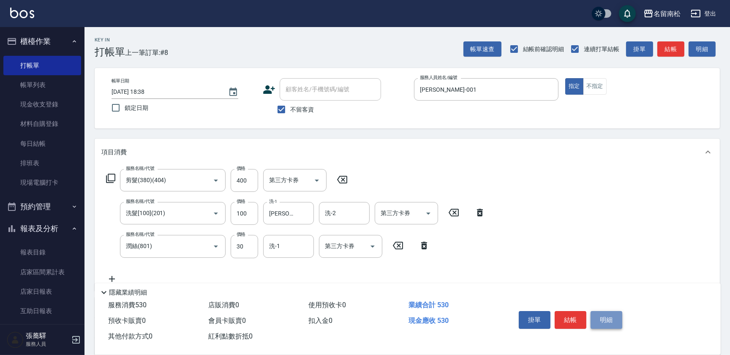
click at [604, 314] on button "明細" at bounding box center [607, 320] width 32 height 18
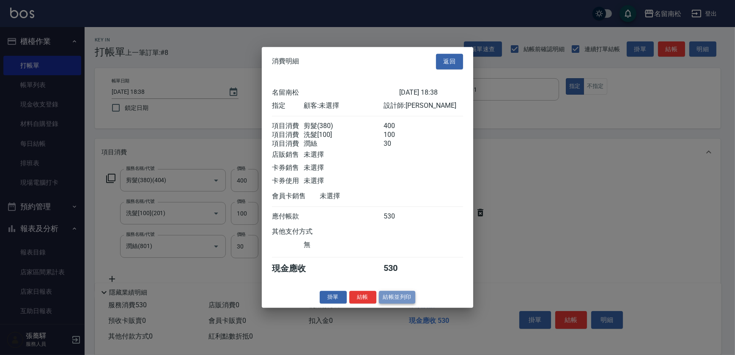
click at [385, 299] on button "結帳並列印" at bounding box center [397, 297] width 37 height 13
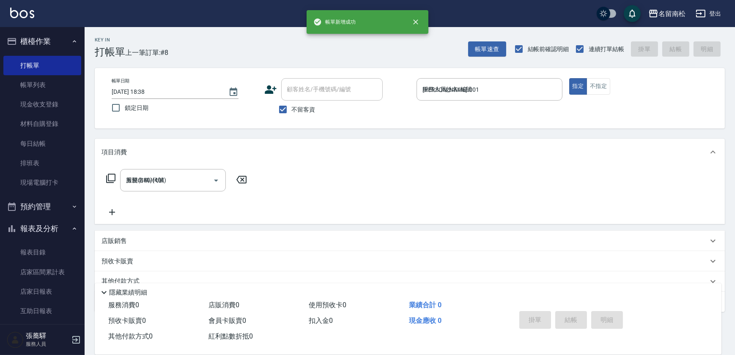
type input "[DATE] 18:39"
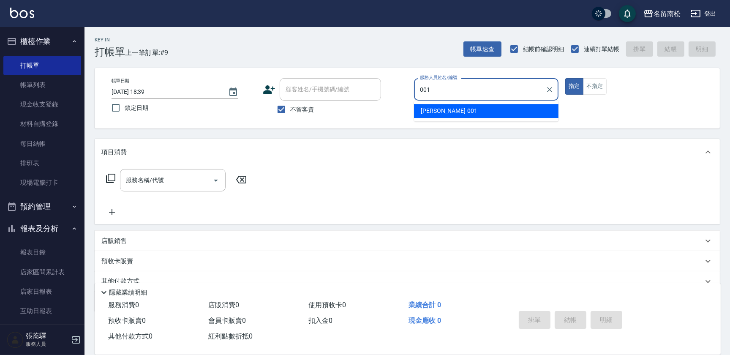
type input "[PERSON_NAME]-001"
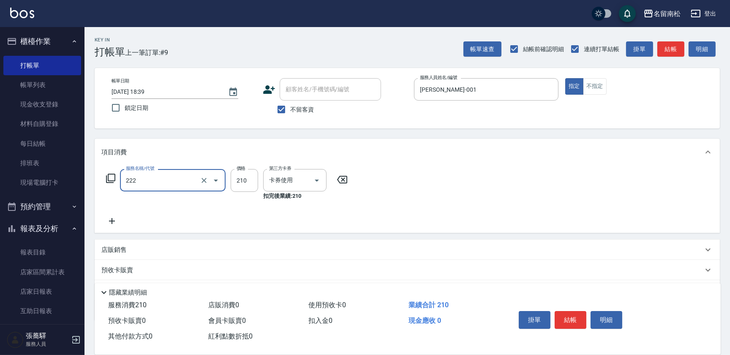
type input "洗髮卡券[210](222)"
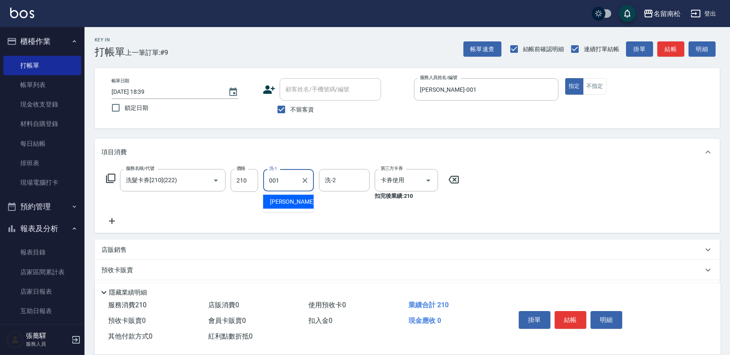
type input "[PERSON_NAME]-001"
click at [605, 319] on button "明細" at bounding box center [607, 320] width 32 height 18
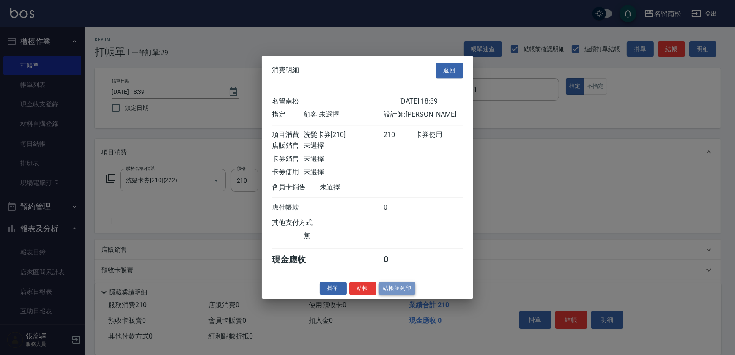
click at [400, 292] on button "結帳並列印" at bounding box center [397, 288] width 37 height 13
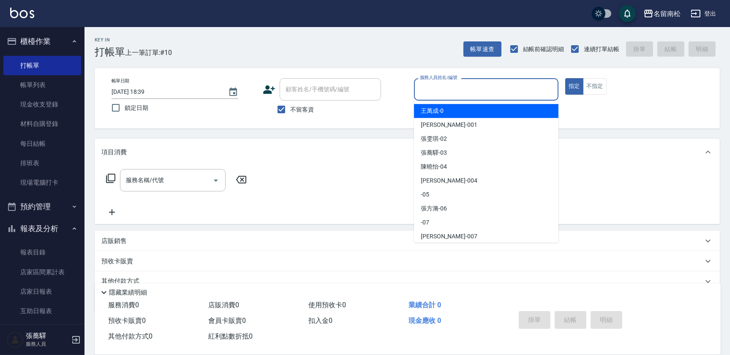
click at [475, 96] on input "服務人員姓名/編號" at bounding box center [486, 89] width 137 height 15
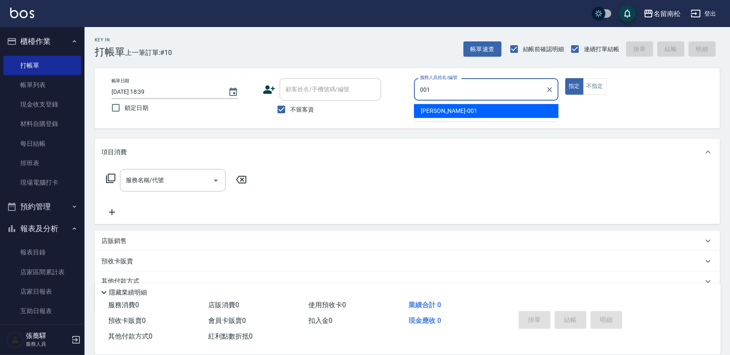
type input "[PERSON_NAME]-001"
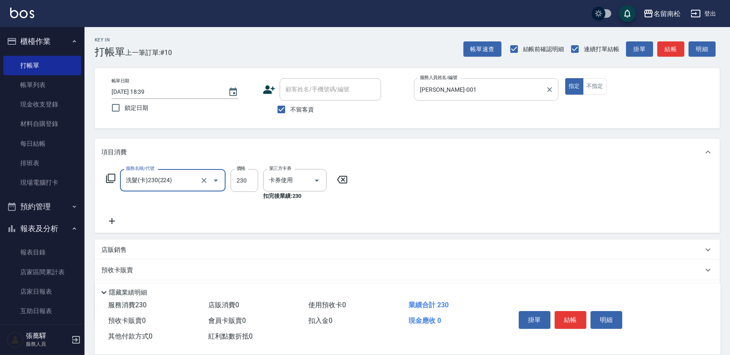
type input "洗髮(卡)230(224)"
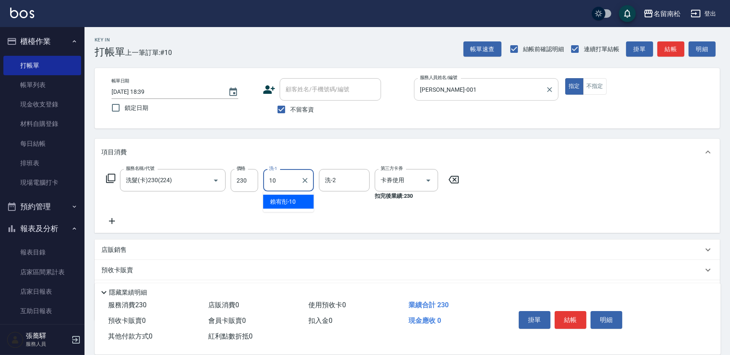
type input "賴宥彤-10"
click at [603, 323] on button "明細" at bounding box center [607, 320] width 32 height 18
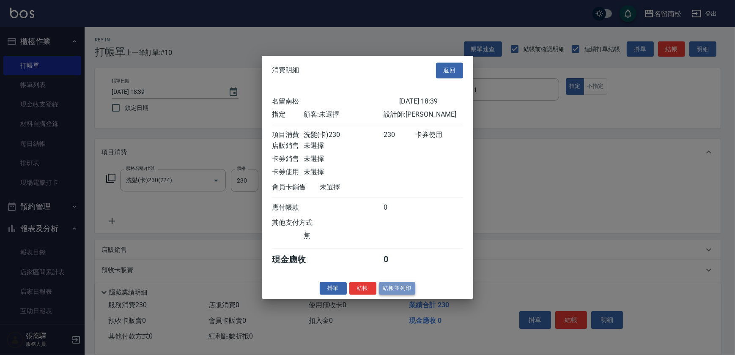
click at [410, 295] on button "結帳並列印" at bounding box center [397, 288] width 37 height 13
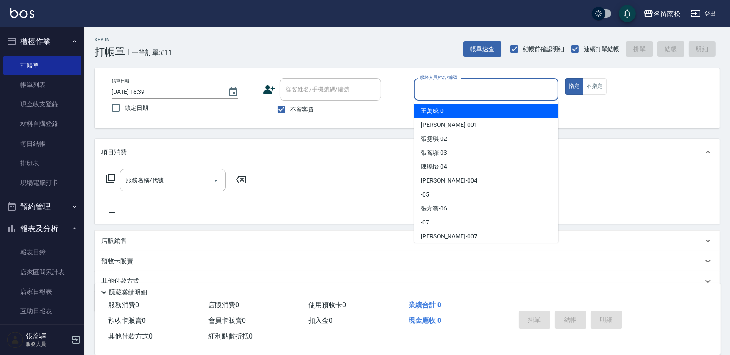
click at [507, 93] on input "服務人員姓名/編號" at bounding box center [486, 89] width 137 height 15
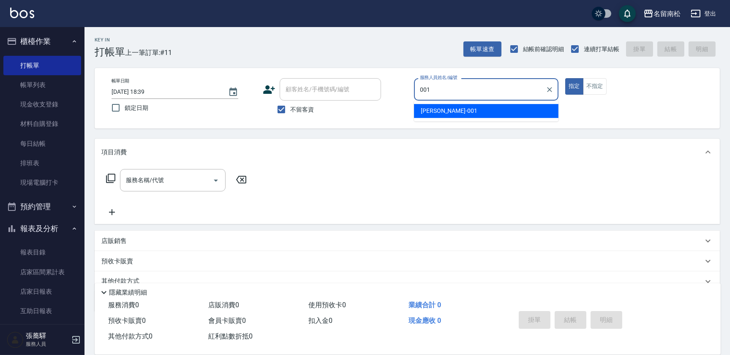
type input "[PERSON_NAME]-001"
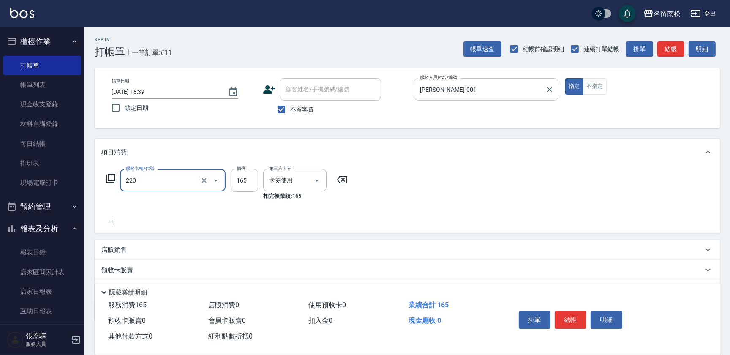
type input "洗髮卡券(165)(220)"
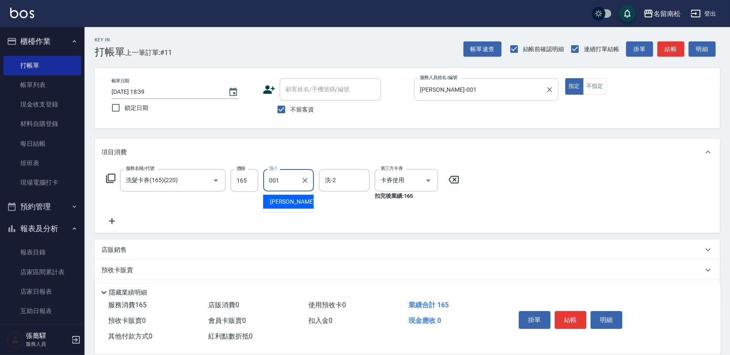
type input "001]"
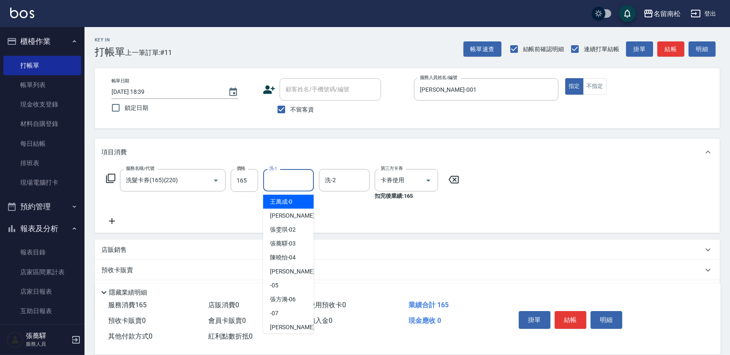
click at [297, 181] on input "洗-1" at bounding box center [288, 180] width 43 height 15
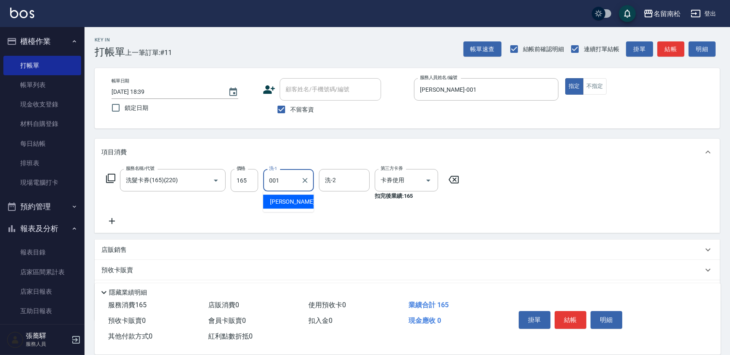
type input "[PERSON_NAME]-001"
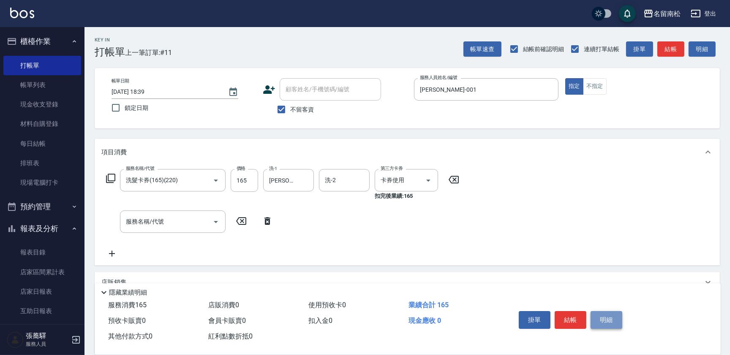
click at [591, 317] on button "明細" at bounding box center [607, 320] width 32 height 18
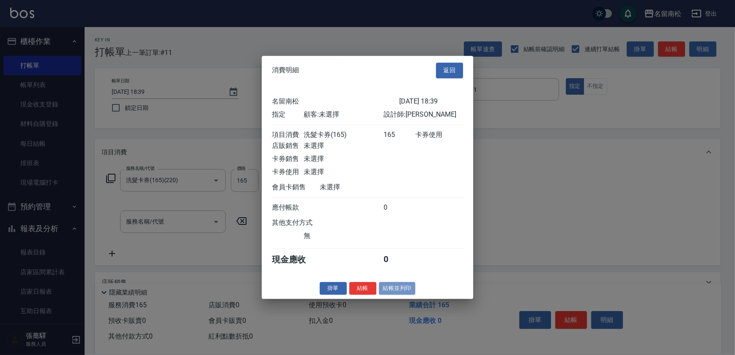
drag, startPoint x: 383, startPoint y: 290, endPoint x: 374, endPoint y: 290, distance: 9.3
click at [384, 290] on button "結帳並列印" at bounding box center [397, 288] width 37 height 13
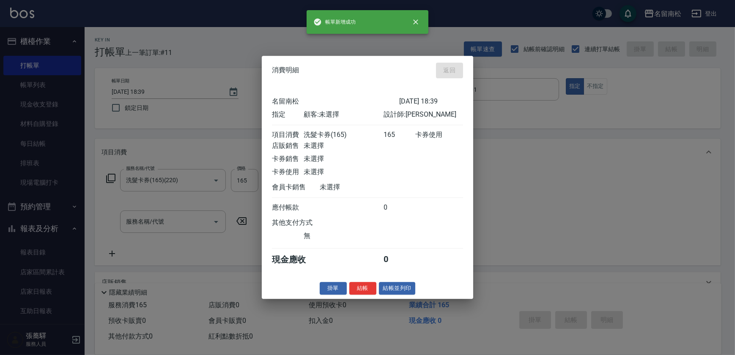
type input "[DATE] 18:40"
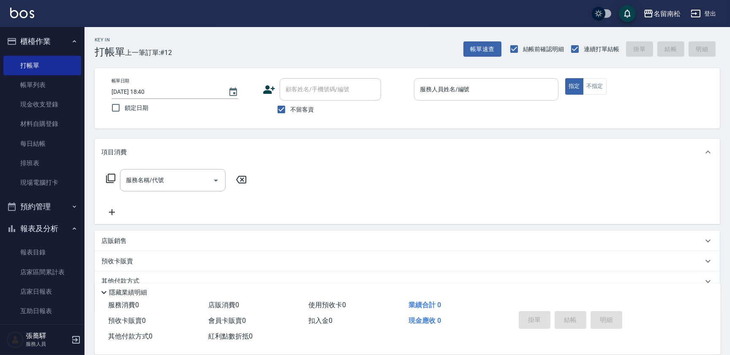
click at [505, 86] on input "服務人員姓名/編號" at bounding box center [486, 89] width 137 height 15
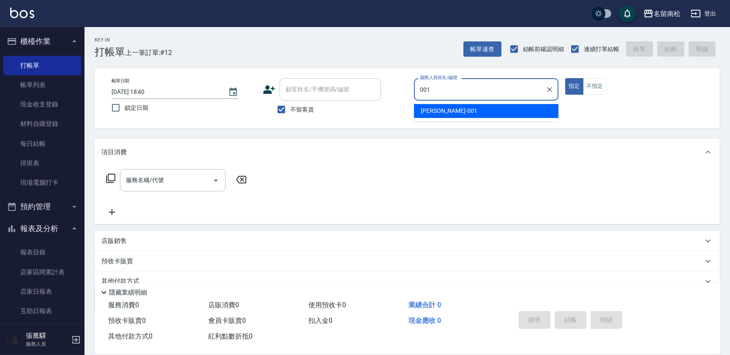
type input "[PERSON_NAME]-001"
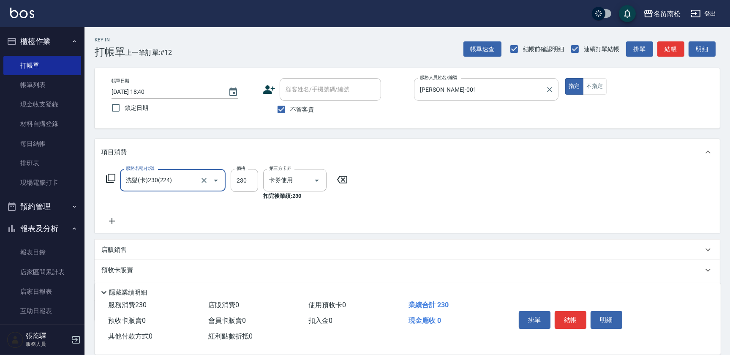
type input "洗髮(卡)230(224)"
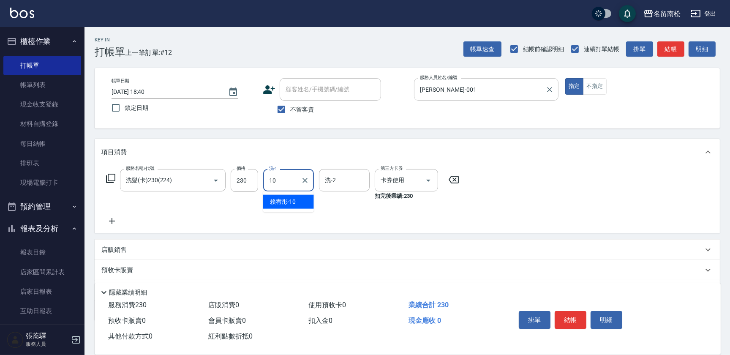
type input "10]"
click at [273, 172] on div "洗-1" at bounding box center [288, 180] width 51 height 22
type input "賴宥彤-10"
click at [600, 320] on button "明細" at bounding box center [607, 320] width 32 height 18
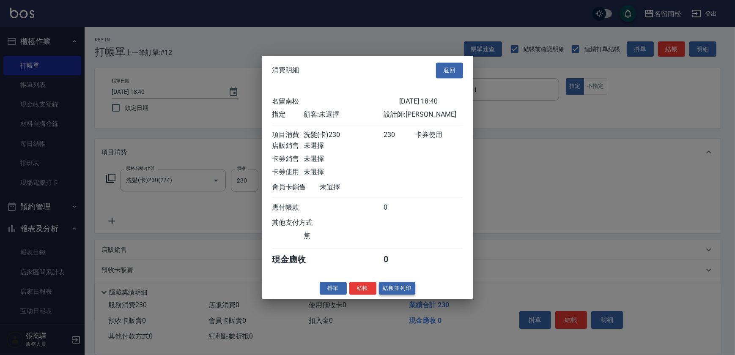
click at [399, 295] on button "結帳並列印" at bounding box center [397, 288] width 37 height 13
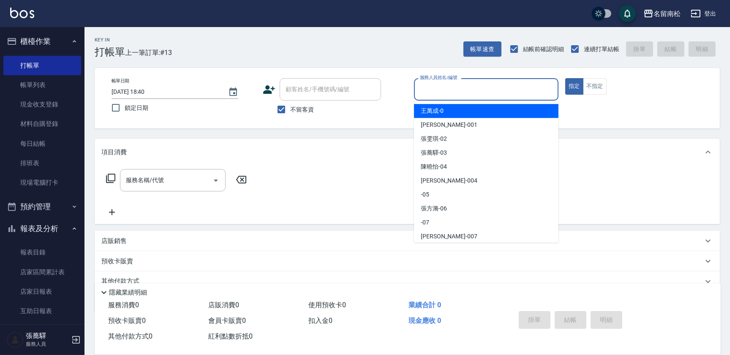
click at [480, 84] on input "服務人員姓名/編號" at bounding box center [486, 89] width 137 height 15
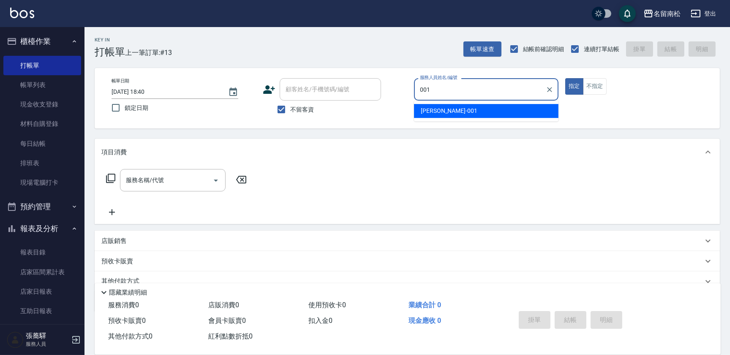
type input "[PERSON_NAME]-001"
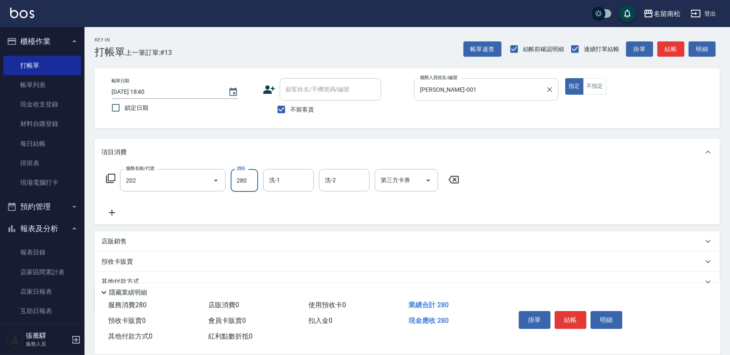
type input "洗髮[280](202)"
type input "[PERSON_NAME]-001"
click at [600, 317] on button "明細" at bounding box center [607, 320] width 32 height 18
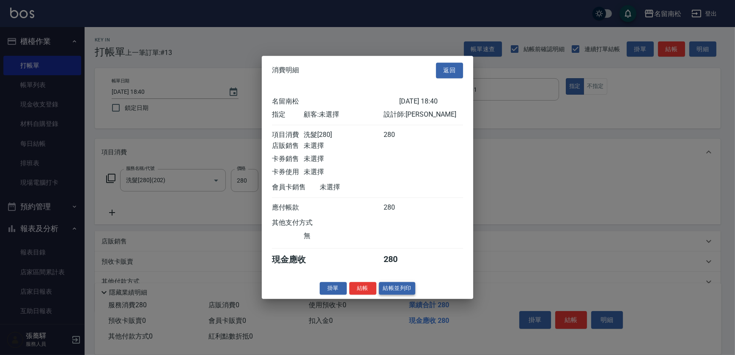
click at [401, 289] on button "結帳並列印" at bounding box center [397, 288] width 37 height 13
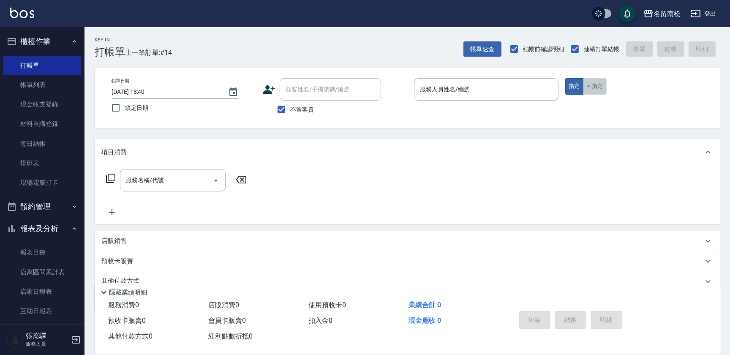
click at [599, 89] on button "不指定" at bounding box center [595, 86] width 24 height 16
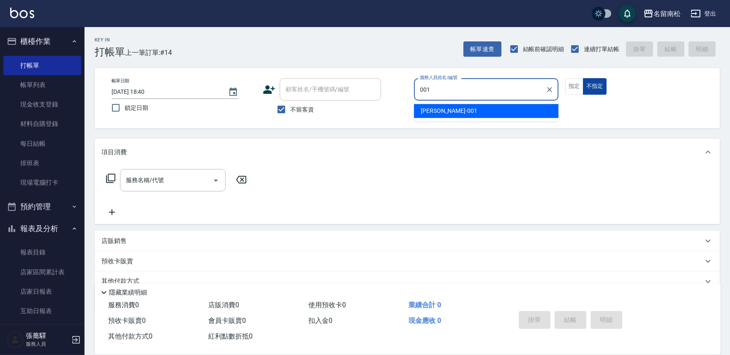
type input "[PERSON_NAME]-001"
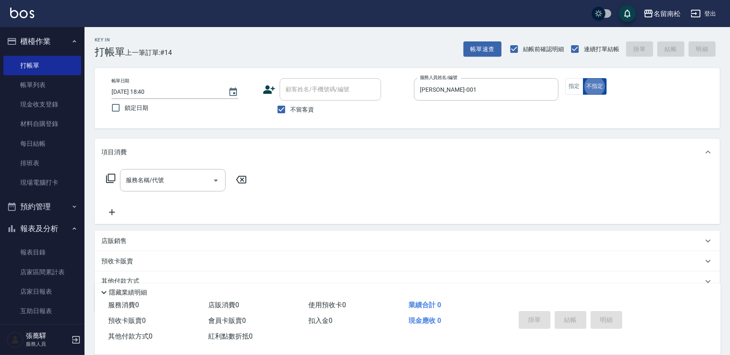
type button "false"
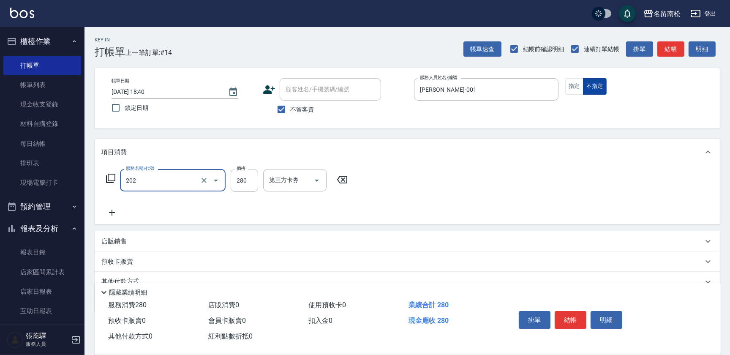
type input "洗髮[280](202)"
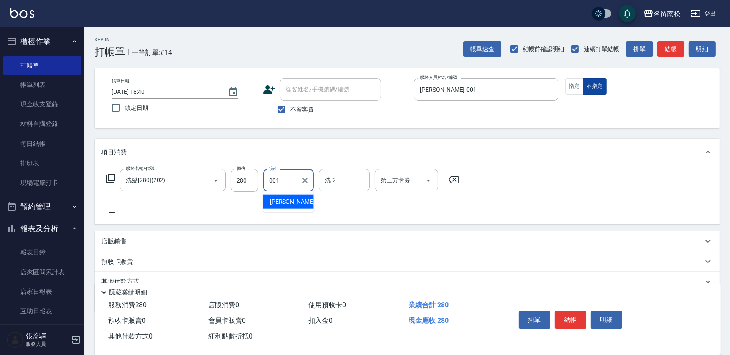
type input "[PERSON_NAME]-001"
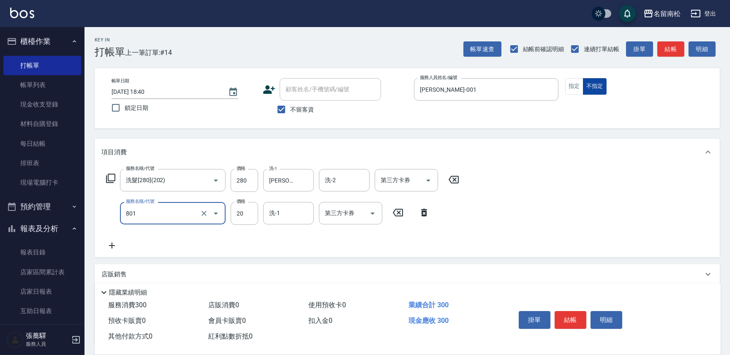
type input "潤絲(801)"
type input "30"
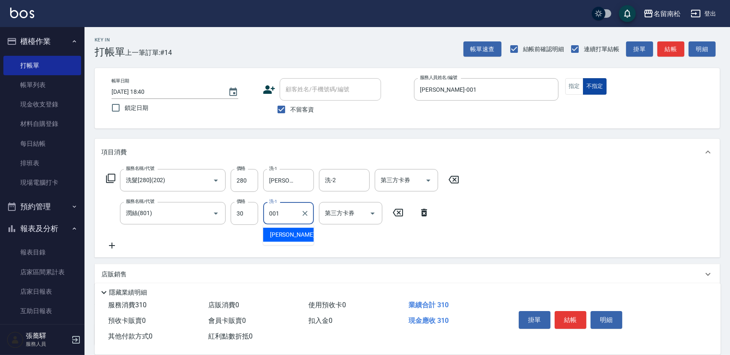
type input "[PERSON_NAME]-001"
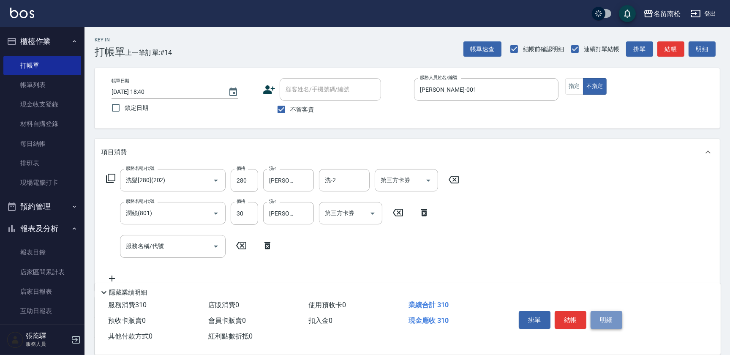
click at [608, 326] on button "明細" at bounding box center [607, 320] width 32 height 18
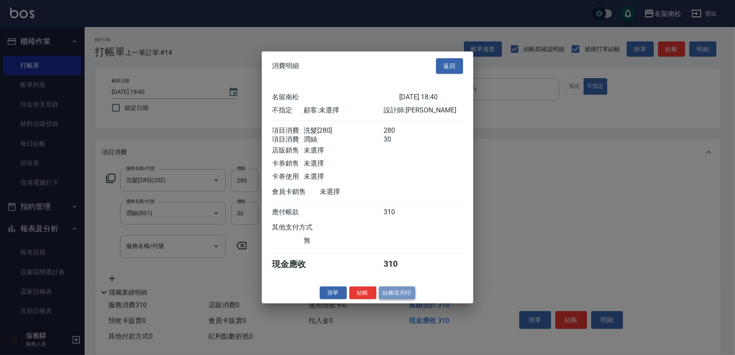
click at [400, 296] on button "結帳並列印" at bounding box center [397, 292] width 37 height 13
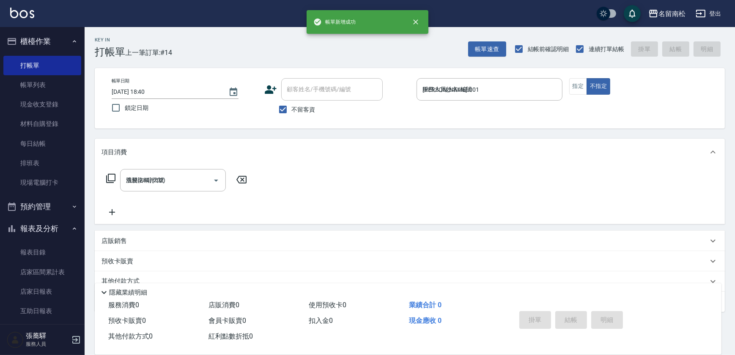
type input "[DATE] 18:41"
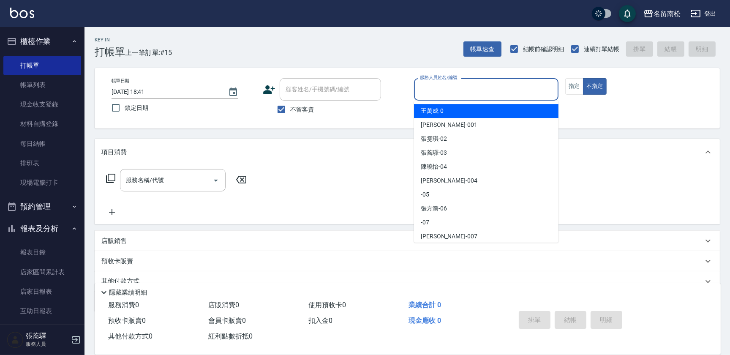
click at [497, 84] on input "服務人員姓名/編號" at bounding box center [486, 89] width 137 height 15
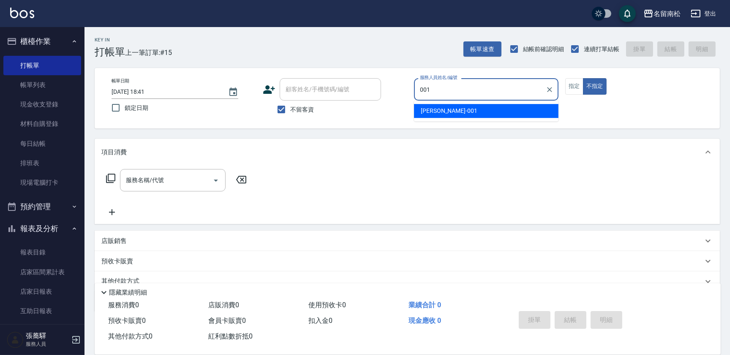
type input "[PERSON_NAME]-001"
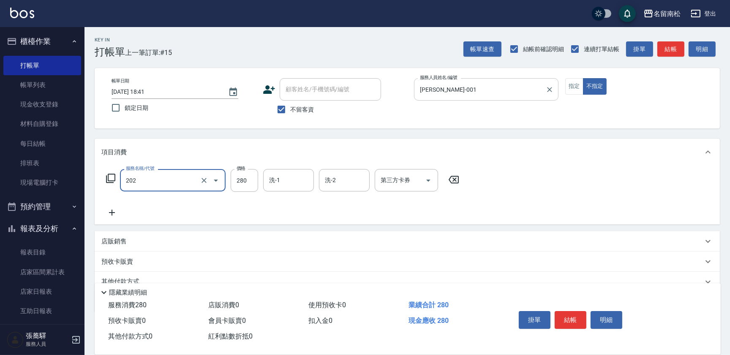
type input "洗髮[280](202)"
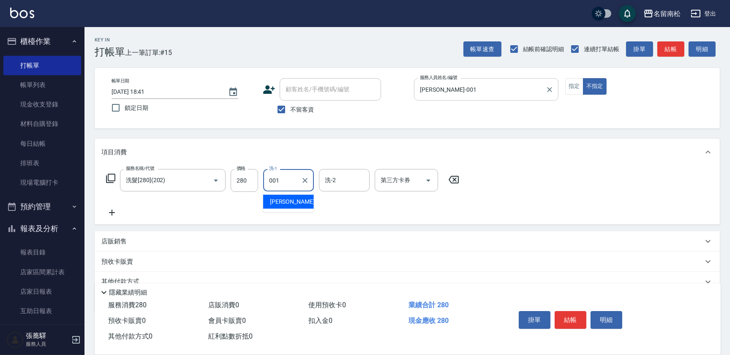
type input "[PERSON_NAME]-001"
click at [607, 322] on button "明細" at bounding box center [607, 320] width 32 height 18
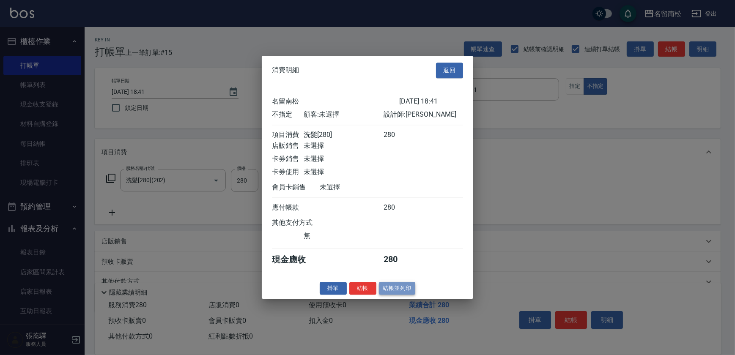
click at [388, 292] on button "結帳並列印" at bounding box center [397, 288] width 37 height 13
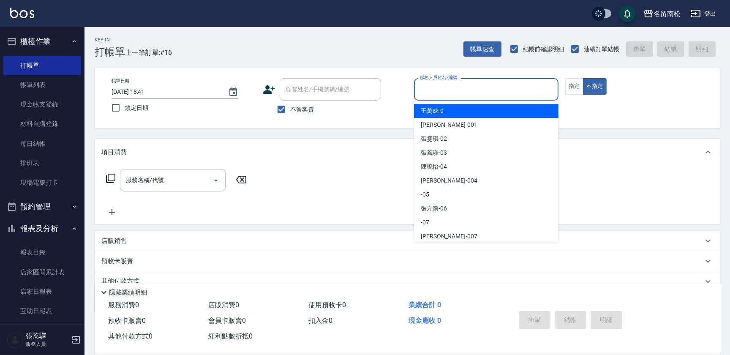
click at [536, 89] on input "服務人員姓名/編號" at bounding box center [486, 89] width 137 height 15
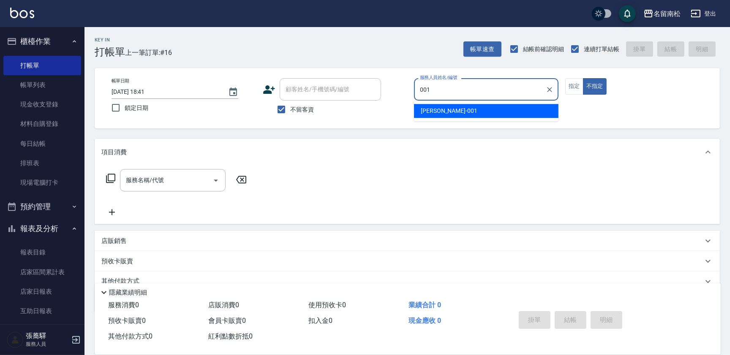
type input "[PERSON_NAME]-001"
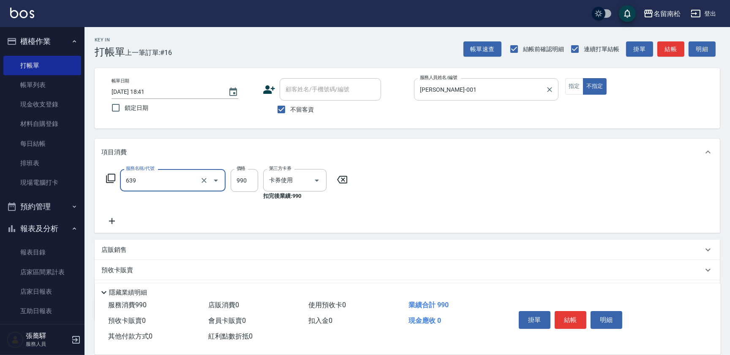
type input "(芙)蘆薈髮膜套卡(自材)(639)"
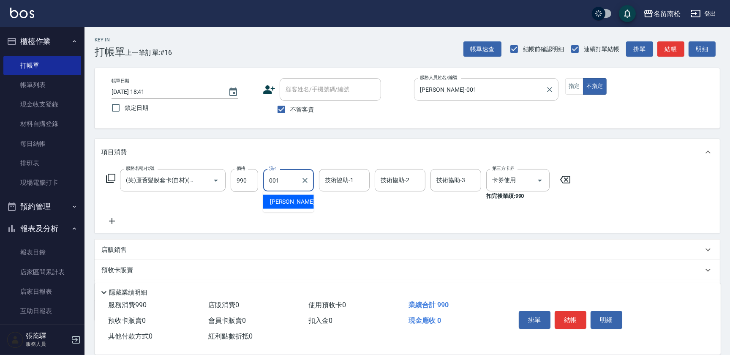
type input "[PERSON_NAME]-001"
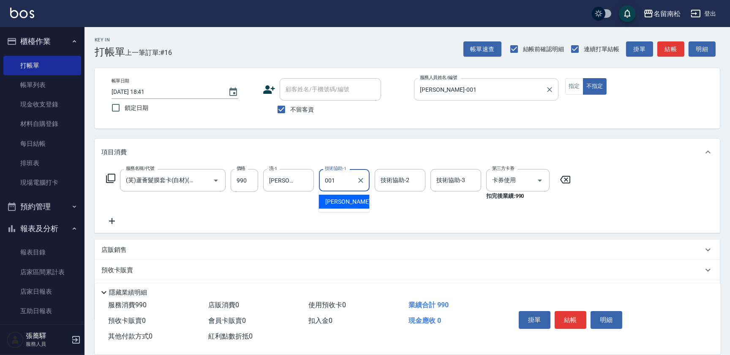
type input "[PERSON_NAME]-001"
click at [602, 320] on button "明細" at bounding box center [607, 320] width 32 height 18
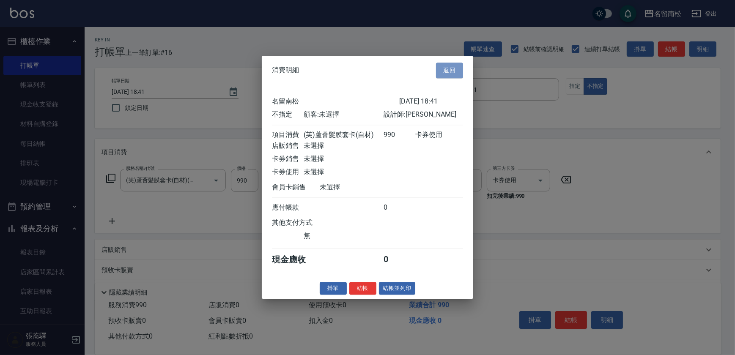
drag, startPoint x: 456, startPoint y: 68, endPoint x: 557, endPoint y: 102, distance: 106.3
click at [467, 71] on div "消費明細 返回" at bounding box center [367, 70] width 211 height 29
drag, startPoint x: 448, startPoint y: 59, endPoint x: 460, endPoint y: 66, distance: 13.6
click at [448, 63] on button "返回" at bounding box center [449, 71] width 27 height 16
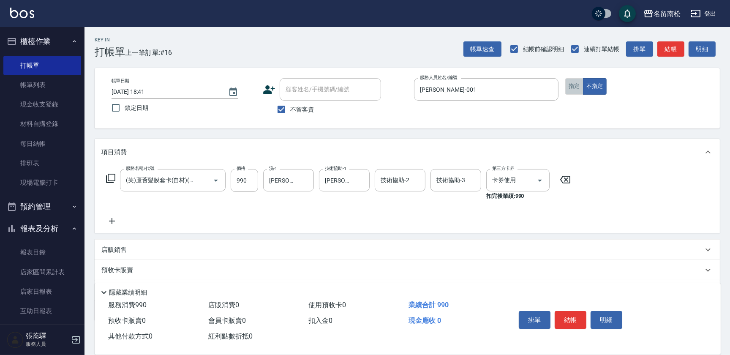
click at [568, 85] on button "指定" at bounding box center [574, 86] width 18 height 16
click at [603, 312] on button "明細" at bounding box center [607, 320] width 32 height 18
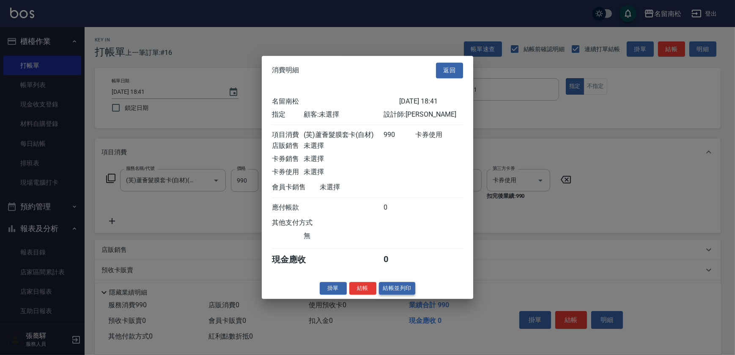
click at [403, 295] on button "結帳並列印" at bounding box center [397, 288] width 37 height 13
